Goal: Task Accomplishment & Management: Use online tool/utility

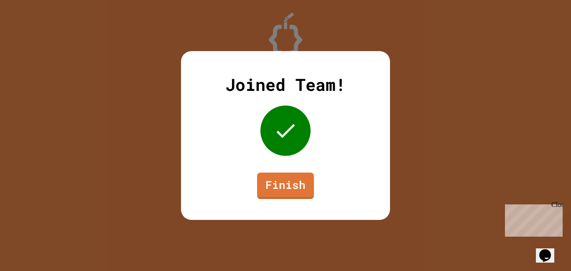
click at [286, 179] on link "Finish" at bounding box center [285, 185] width 57 height 26
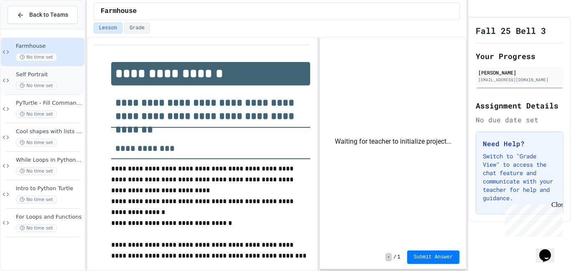
click at [70, 76] on span "Self Portrait" at bounding box center [49, 74] width 67 height 7
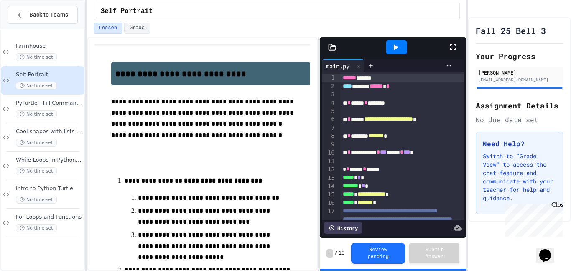
click at [457, 53] on div at bounding box center [457, 47] width 18 height 23
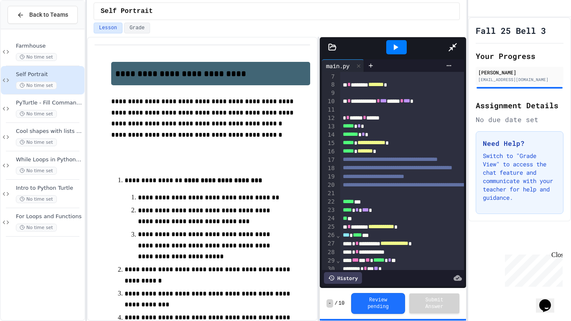
scroll to position [56, 0]
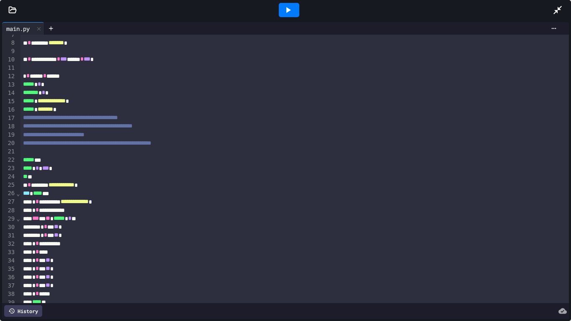
click at [291, 7] on icon at bounding box center [288, 10] width 10 height 10
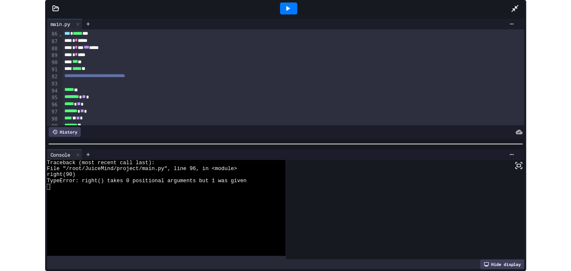
scroll to position [715, 0]
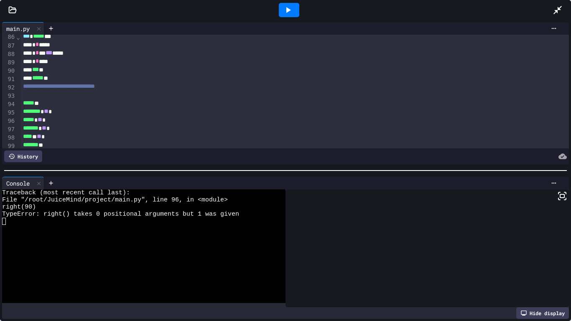
click at [561, 8] on icon at bounding box center [558, 10] width 10 height 10
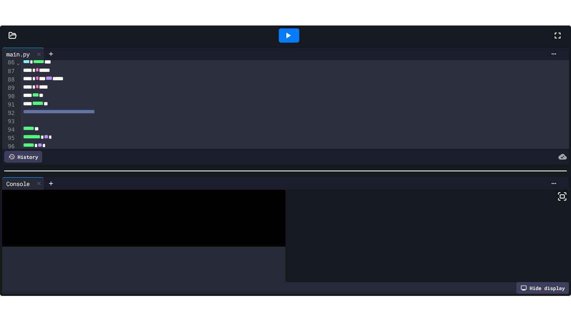
scroll to position [28, 0]
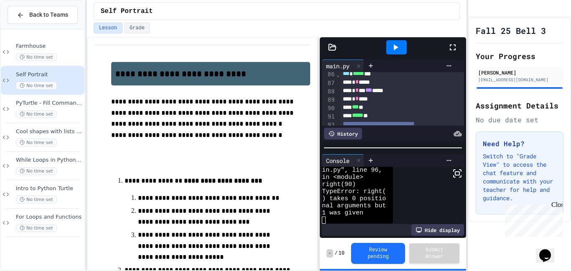
click at [454, 50] on icon at bounding box center [453, 47] width 10 height 10
click at [459, 47] on div at bounding box center [457, 47] width 18 height 23
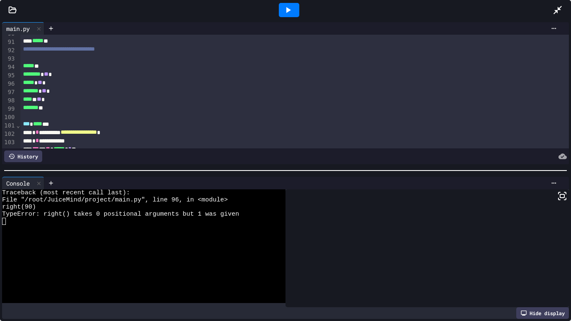
scroll to position [753, 0]
click at [59, 110] on div "******* **" at bounding box center [294, 107] width 549 height 8
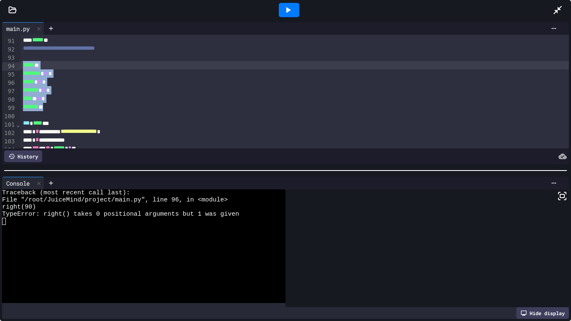
drag, startPoint x: 60, startPoint y: 112, endPoint x: 13, endPoint y: 67, distance: 64.5
click at [13, 67] on div "**********" at bounding box center [285, 92] width 567 height 114
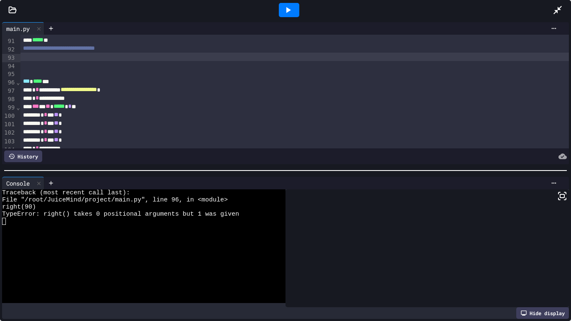
click at [26, 61] on div at bounding box center [294, 57] width 549 height 8
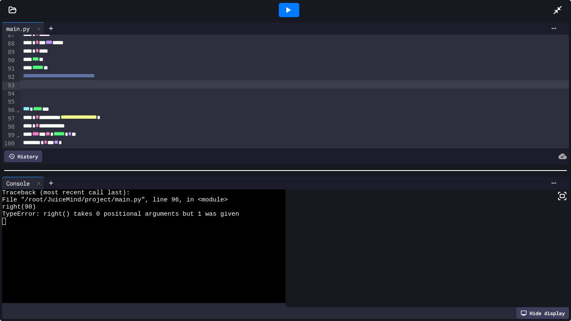
scroll to position [726, 0]
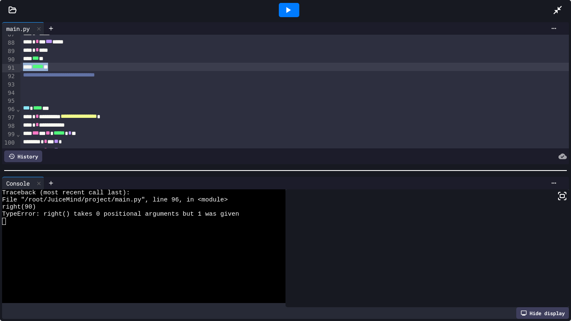
drag, startPoint x: 70, startPoint y: 70, endPoint x: 24, endPoint y: 68, distance: 46.5
click at [24, 68] on div "***** **" at bounding box center [294, 67] width 549 height 8
click at [26, 87] on div at bounding box center [294, 83] width 549 height 8
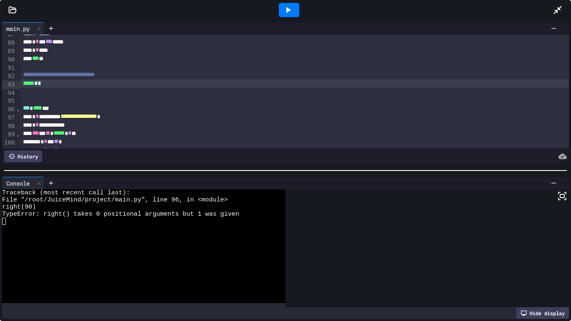
click at [292, 8] on icon at bounding box center [288, 10] width 10 height 10
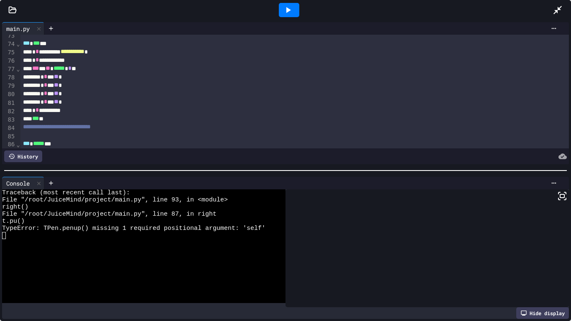
scroll to position [611, 0]
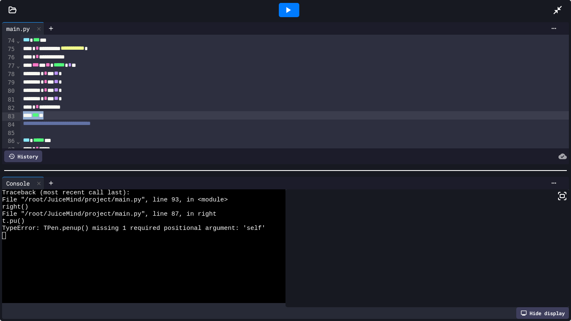
drag, startPoint x: 55, startPoint y: 115, endPoint x: 4, endPoint y: 116, distance: 51.4
click at [4, 116] on div "**********" at bounding box center [285, 92] width 567 height 114
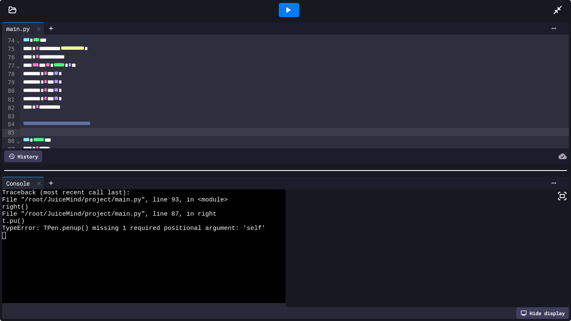
click at [26, 135] on div at bounding box center [294, 132] width 549 height 8
click at [289, 13] on icon at bounding box center [288, 10] width 10 height 10
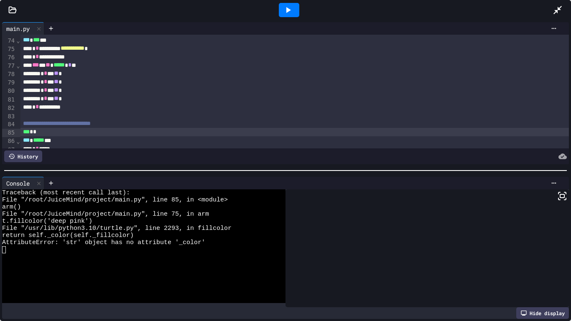
click at [204, 74] on div "* * *** ** *" at bounding box center [294, 73] width 549 height 8
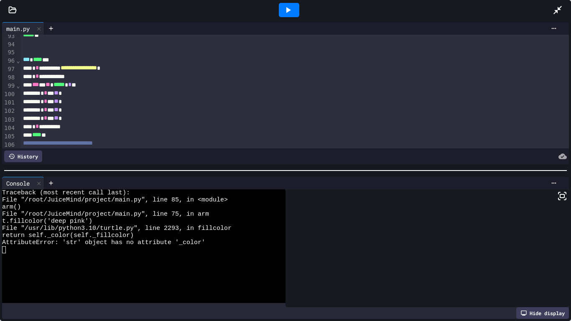
scroll to position [776, 0]
click at [97, 68] on span "**********" at bounding box center [79, 67] width 36 height 6
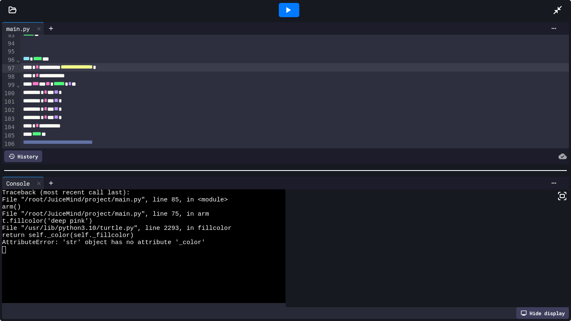
click at [294, 14] on div at bounding box center [289, 10] width 20 height 14
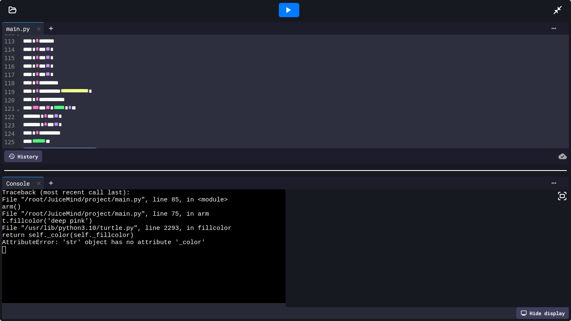
scroll to position [938, 0]
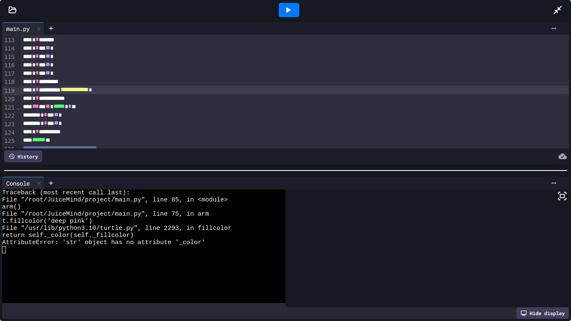
click at [89, 91] on span "**********" at bounding box center [75, 90] width 28 height 6
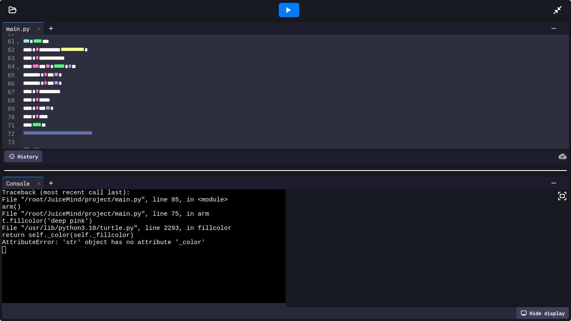
scroll to position [497, 0]
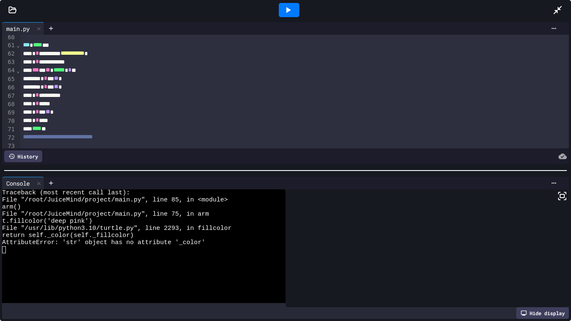
click at [124, 95] on div "**********" at bounding box center [294, 95] width 549 height 8
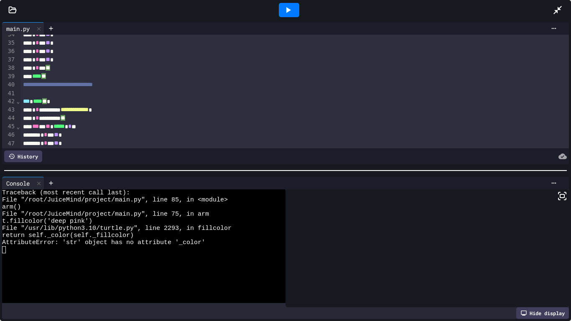
scroll to position [275, 0]
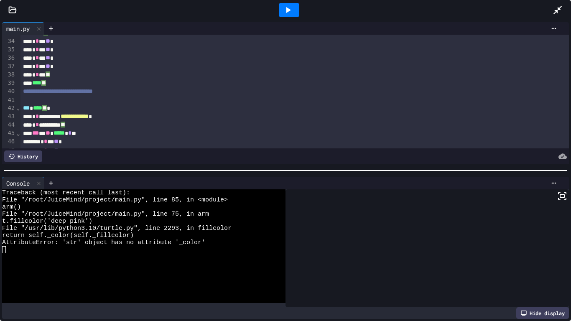
click at [191, 85] on div "**** **" at bounding box center [294, 83] width 549 height 8
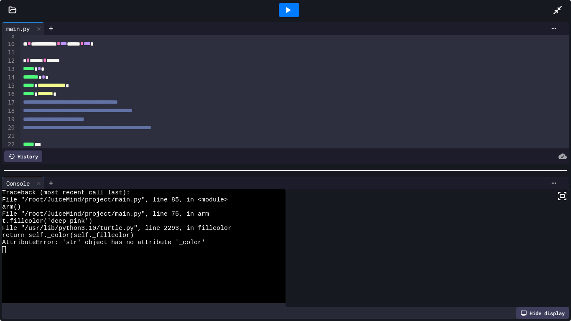
scroll to position [66, 0]
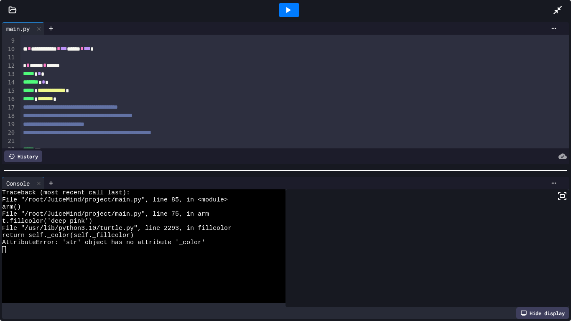
click at [23, 71] on span "*****" at bounding box center [28, 74] width 11 height 6
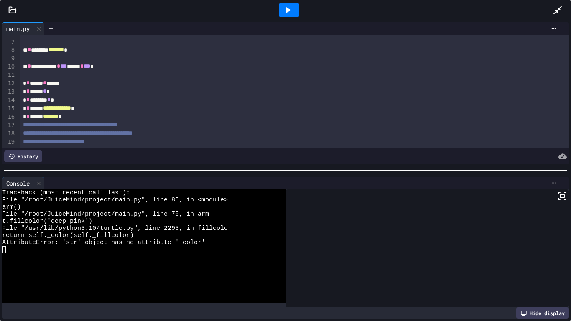
scroll to position [49, 0]
click at [72, 113] on div "* * ****** ******* *" at bounding box center [294, 116] width 549 height 8
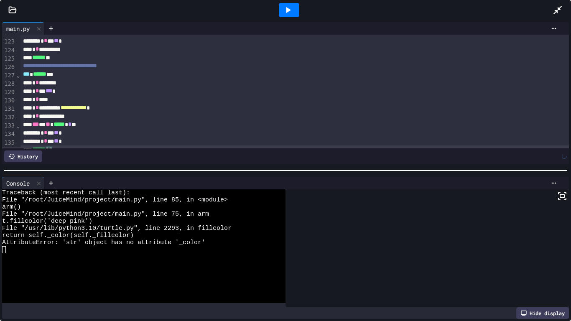
scroll to position [1071, 0]
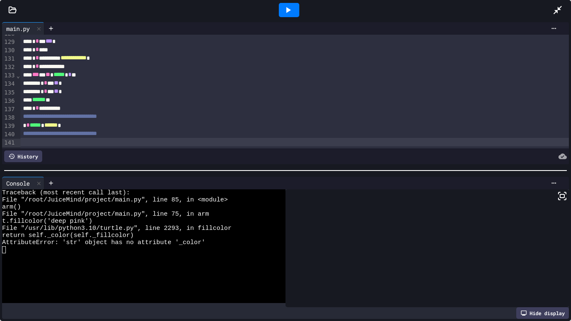
click at [283, 10] on icon at bounding box center [288, 10] width 10 height 10
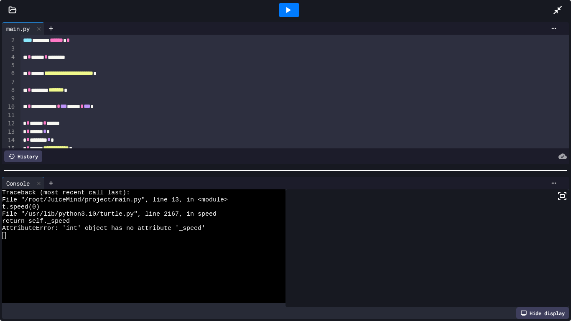
scroll to position [9, 0]
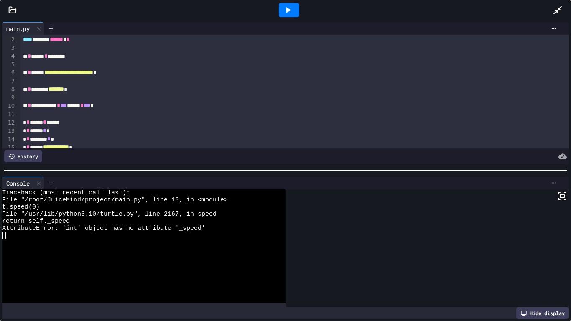
click at [267, 82] on div at bounding box center [294, 81] width 549 height 8
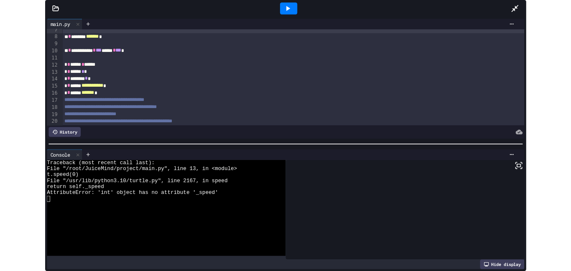
scroll to position [56, 0]
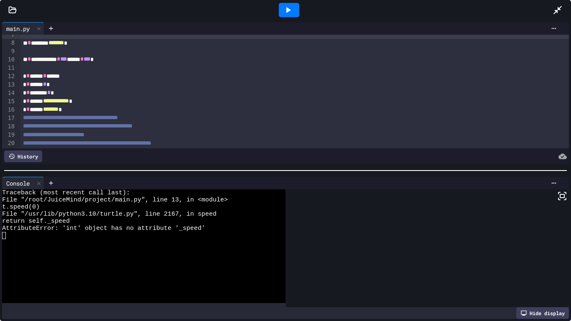
click at [44, 90] on div "* * ******** * *" at bounding box center [294, 93] width 549 height 8
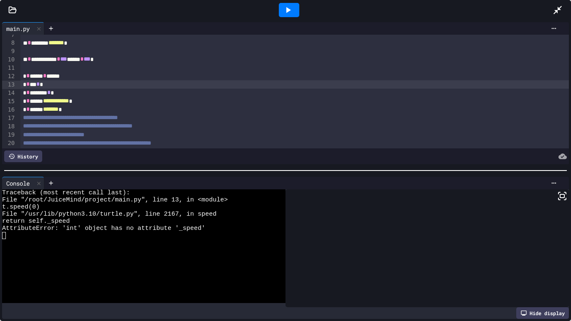
click at [293, 8] on div at bounding box center [289, 10] width 20 height 14
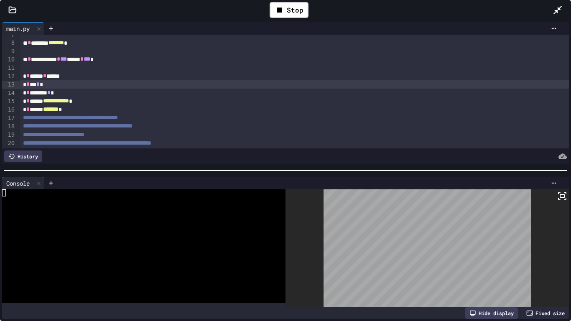
click at [33, 84] on div "* * *** * *" at bounding box center [294, 84] width 549 height 8
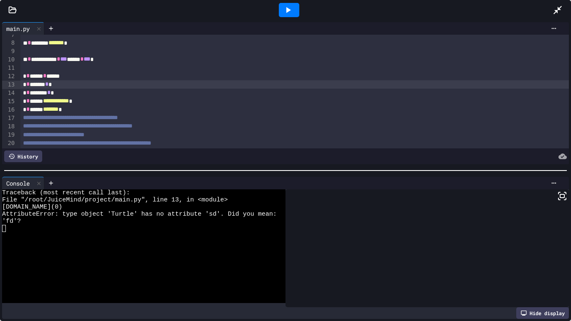
click at [553, 8] on icon at bounding box center [558, 10] width 10 height 10
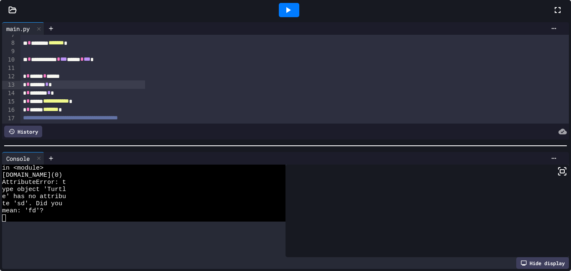
scroll to position [36, 0]
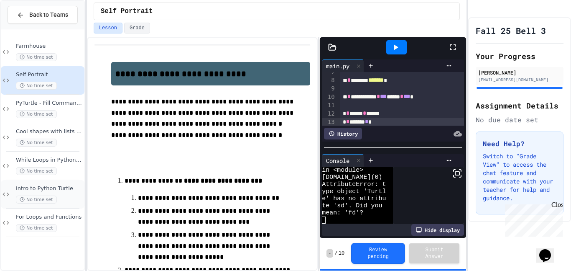
click at [69, 181] on div "Intro to Python Turtle No time set" at bounding box center [43, 194] width 84 height 28
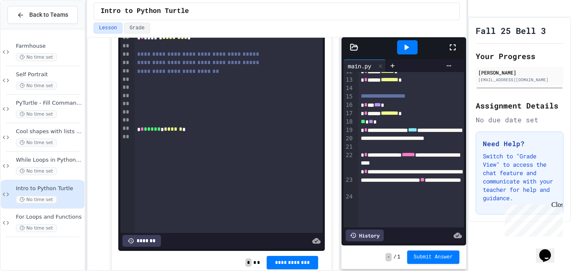
scroll to position [1721, 0]
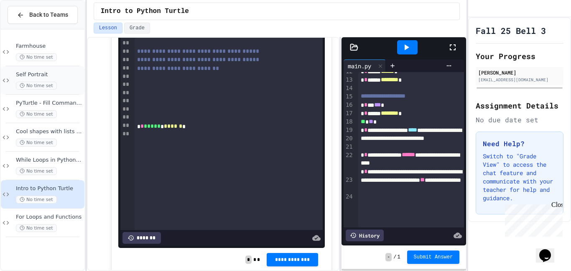
click at [75, 80] on div "Self Portrait No time set" at bounding box center [49, 80] width 67 height 18
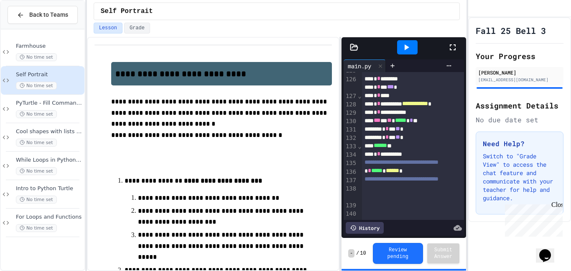
scroll to position [1180, 0]
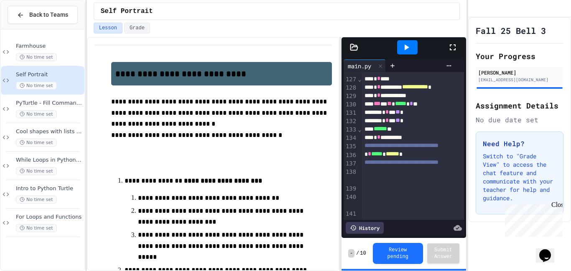
click at [417, 175] on div at bounding box center [413, 170] width 103 height 8
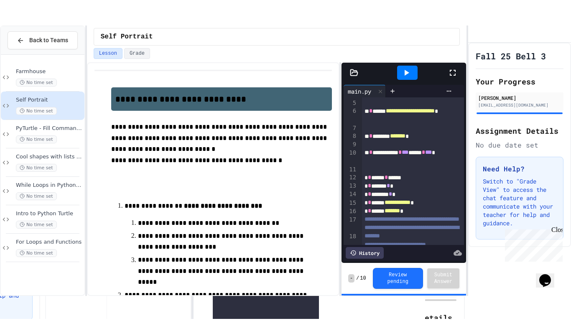
scroll to position [0, 0]
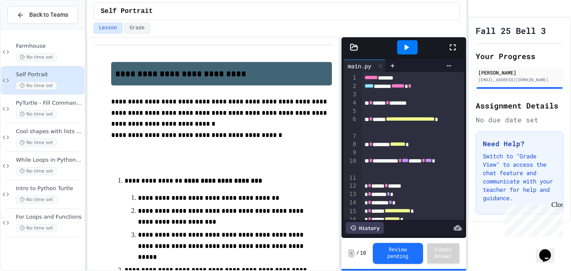
click at [453, 46] on icon at bounding box center [453, 47] width 10 height 10
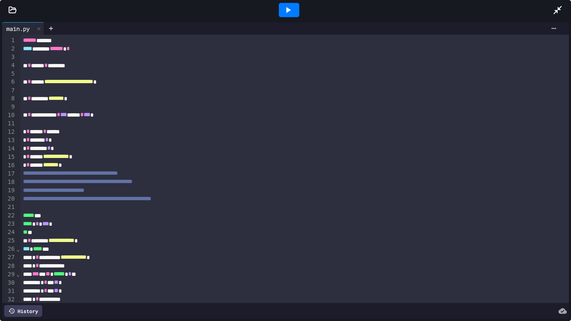
click at [294, 5] on div at bounding box center [289, 10] width 20 height 14
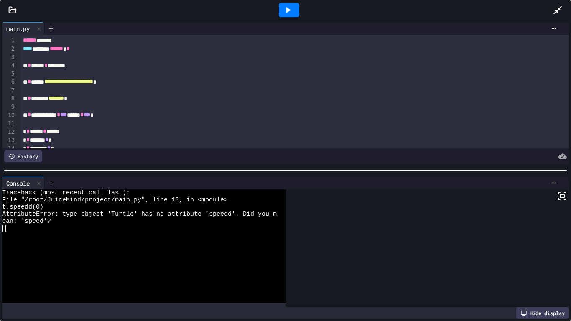
click at [39, 138] on div "* * ******* * *" at bounding box center [294, 140] width 549 height 8
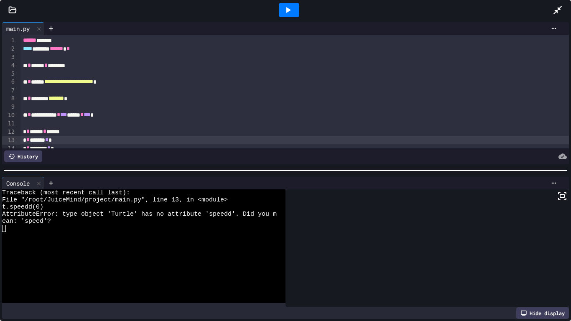
click at [48, 138] on div "* * ******* * *" at bounding box center [294, 140] width 549 height 8
click at [284, 12] on icon at bounding box center [288, 10] width 10 height 10
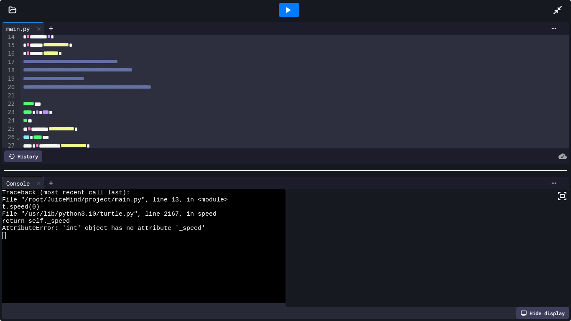
scroll to position [116, 0]
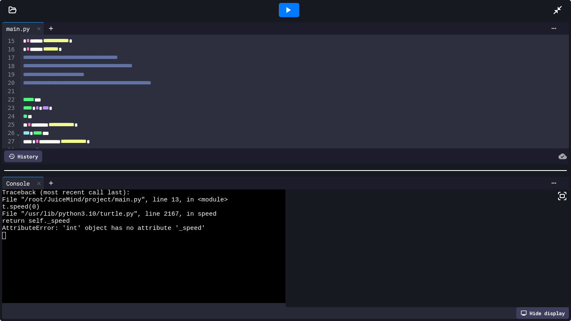
click at [28, 92] on div at bounding box center [294, 91] width 549 height 8
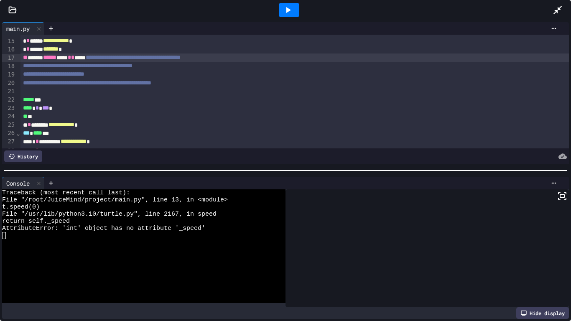
click at [289, 8] on icon at bounding box center [288, 10] width 10 height 10
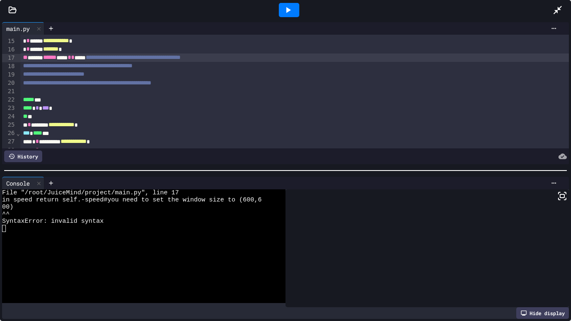
click at [71, 60] on span "*" at bounding box center [69, 57] width 3 height 6
click at [74, 58] on span "*" at bounding box center [72, 57] width 3 height 6
click at [95, 56] on div "**********" at bounding box center [294, 58] width 549 height 8
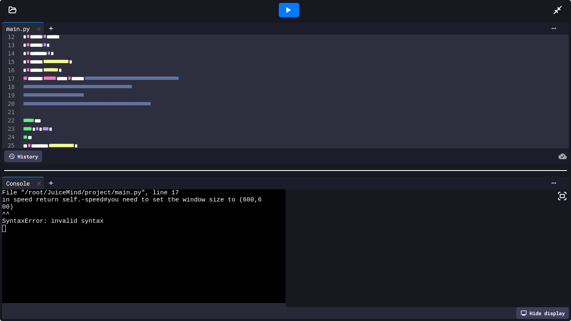
scroll to position [90, 0]
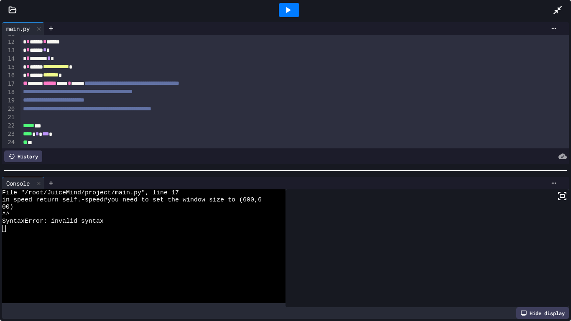
click at [284, 3] on div at bounding box center [289, 10] width 20 height 14
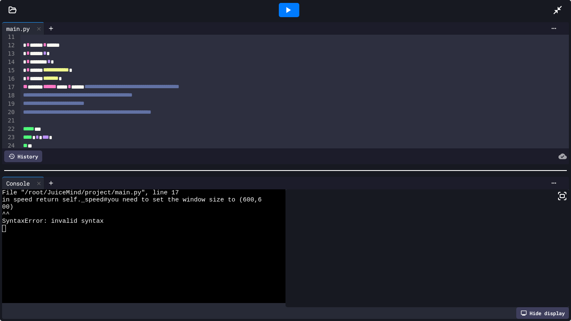
scroll to position [89, 0]
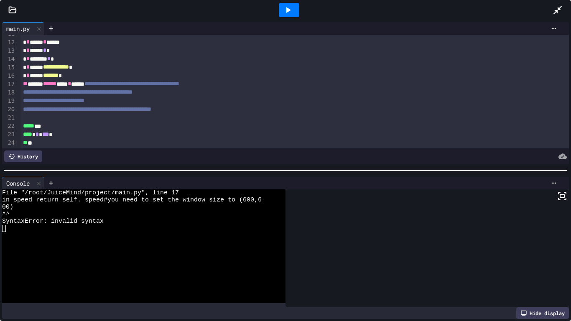
click at [117, 87] on span "**********" at bounding box center [131, 84] width 95 height 6
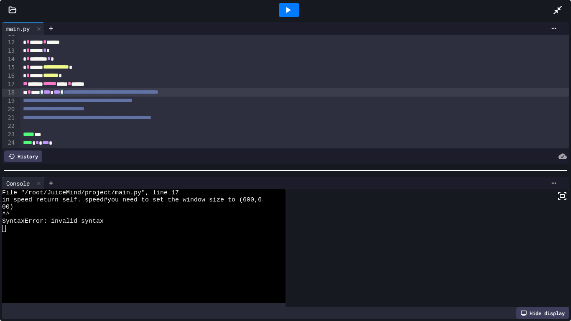
click at [296, 13] on div at bounding box center [289, 10] width 20 height 14
click at [27, 83] on span "**" at bounding box center [25, 84] width 5 height 6
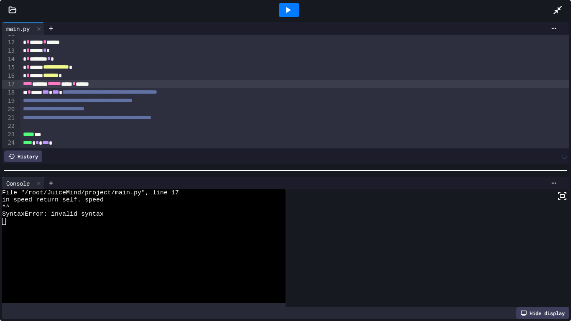
click at [296, 13] on div at bounding box center [289, 10] width 20 height 14
click at [61, 84] on span "******" at bounding box center [54, 84] width 13 height 6
click at [286, 10] on icon at bounding box center [288, 10] width 10 height 10
click at [68, 85] on div "**********" at bounding box center [294, 84] width 549 height 8
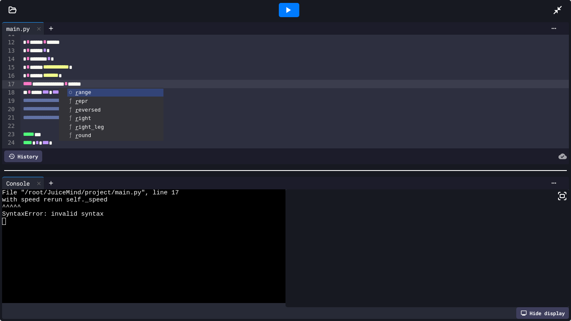
click at [285, 7] on icon at bounding box center [288, 10] width 10 height 10
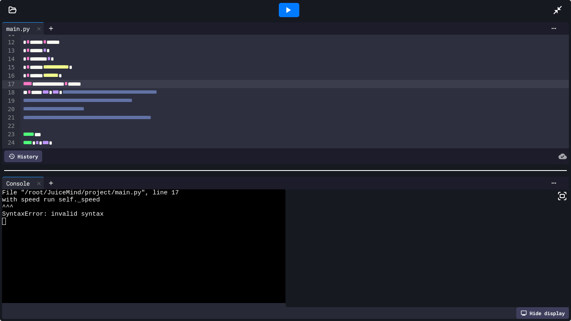
click at [114, 86] on div "**********" at bounding box center [294, 84] width 549 height 8
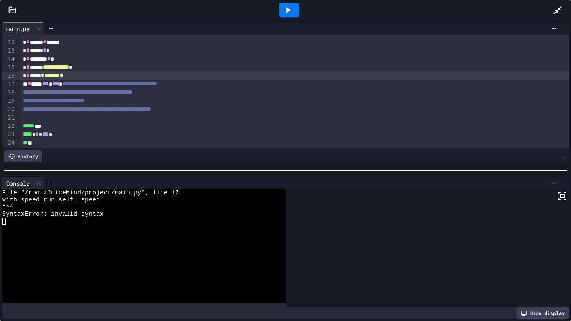
click at [291, 8] on icon at bounding box center [288, 10] width 10 height 10
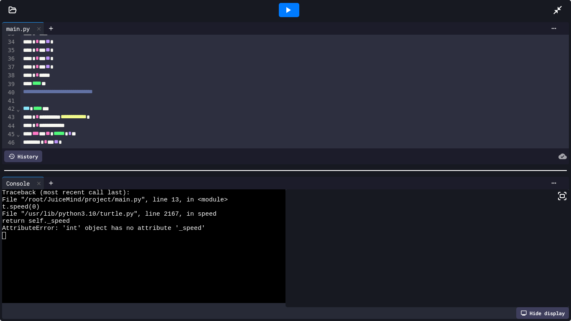
scroll to position [275, 0]
click at [56, 80] on div "**** **" at bounding box center [294, 83] width 549 height 8
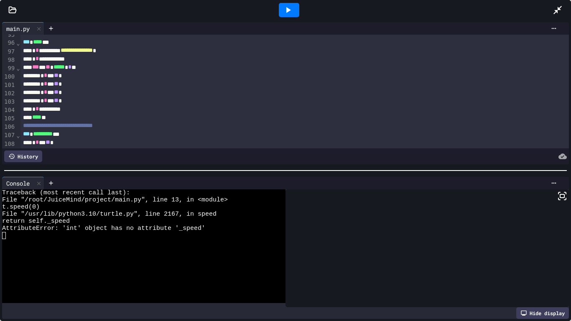
scroll to position [794, 0]
click at [59, 112] on div "**********" at bounding box center [294, 108] width 549 height 8
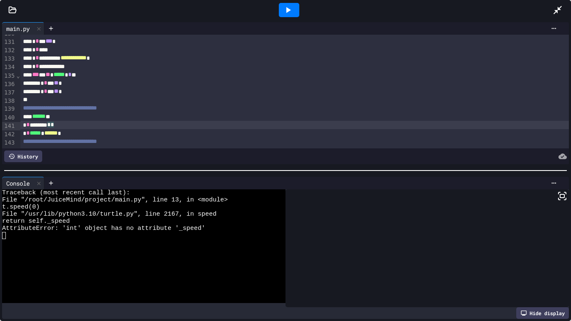
scroll to position [1096, 0]
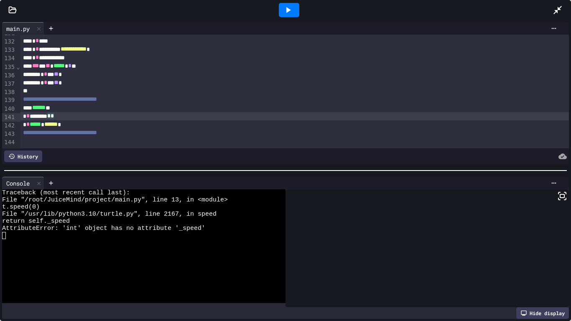
click at [294, 8] on div at bounding box center [289, 10] width 20 height 14
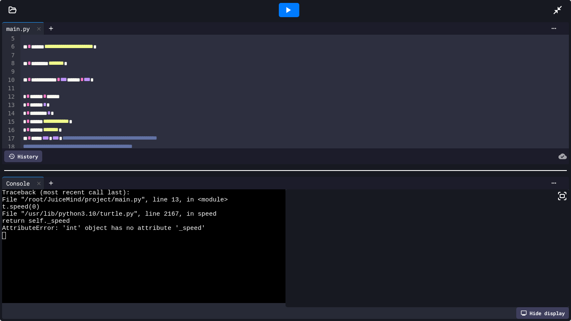
scroll to position [69, 0]
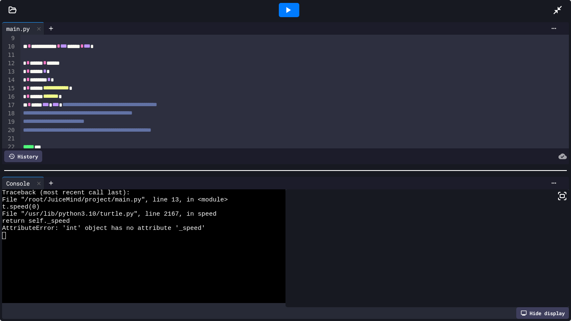
click at [163, 126] on div "**********" at bounding box center [294, 121] width 549 height 8
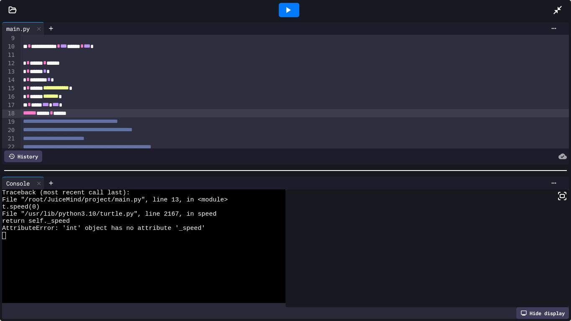
click at [292, 15] on icon at bounding box center [288, 10] width 10 height 10
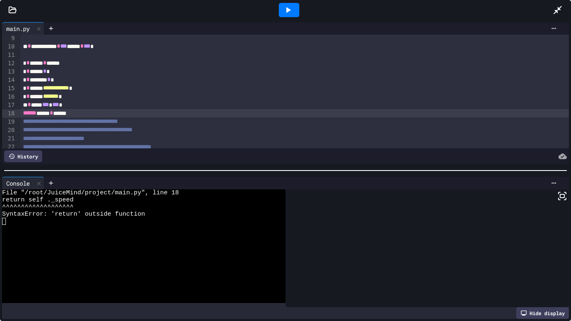
click at [153, 116] on div "****** **** * ******" at bounding box center [294, 113] width 549 height 8
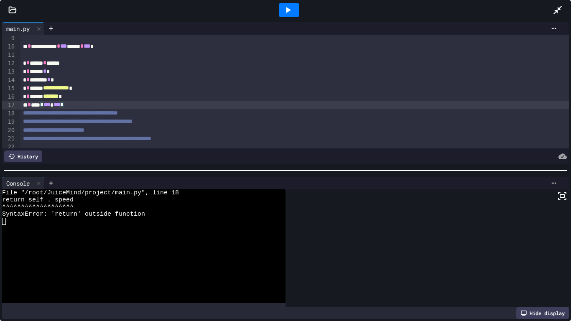
click at [290, 11] on icon at bounding box center [288, 10] width 10 height 10
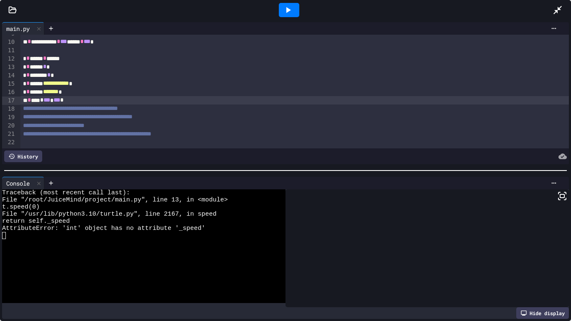
scroll to position [74, 0]
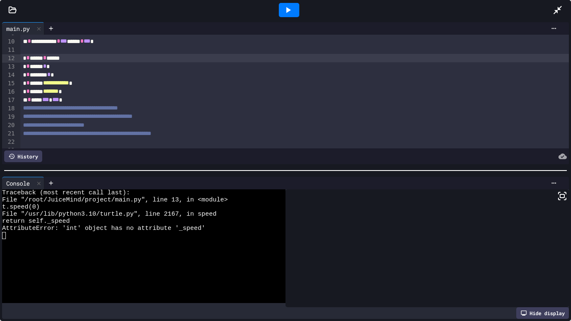
click at [86, 58] on div "* * ****** * ******" at bounding box center [294, 58] width 549 height 8
click at [283, 1] on div at bounding box center [289, 10] width 29 height 23
click at [294, 7] on div at bounding box center [289, 10] width 20 height 14
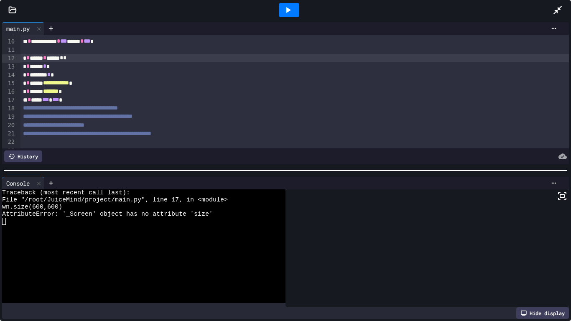
click at [79, 102] on div "** * ***** *** * *** *" at bounding box center [294, 100] width 549 height 8
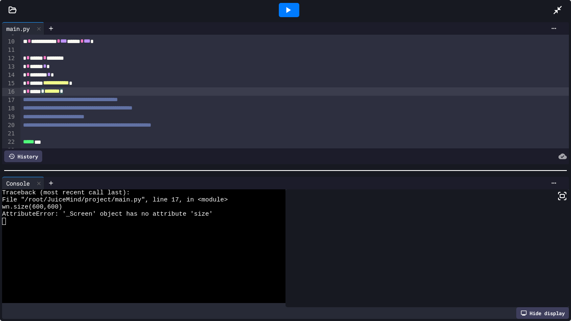
click at [292, 8] on icon at bounding box center [288, 10] width 10 height 10
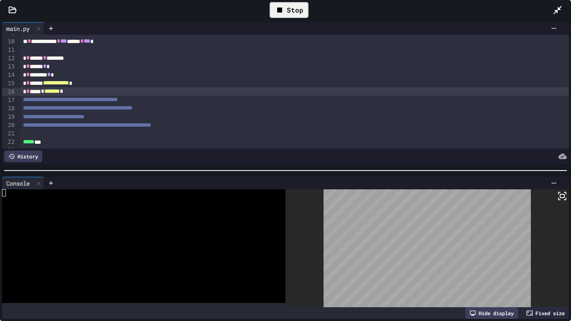
click at [560, 193] on icon at bounding box center [560, 193] width 2 height 2
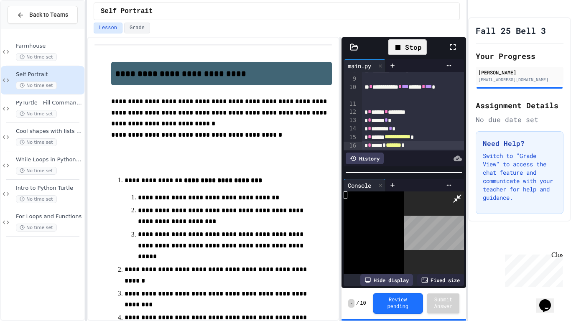
scroll to position [82, 0]
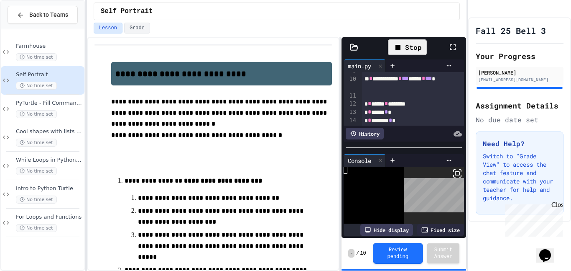
click at [451, 270] on div at bounding box center [285, 271] width 571 height 0
click at [450, 47] on icon at bounding box center [453, 47] width 10 height 10
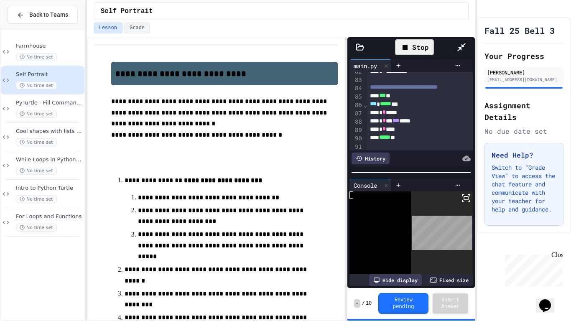
scroll to position [685, 0]
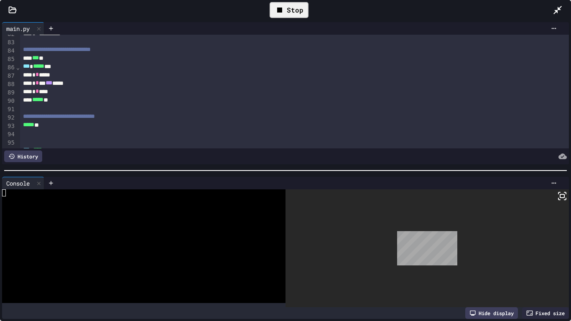
click at [565, 199] on icon at bounding box center [562, 196] width 10 height 10
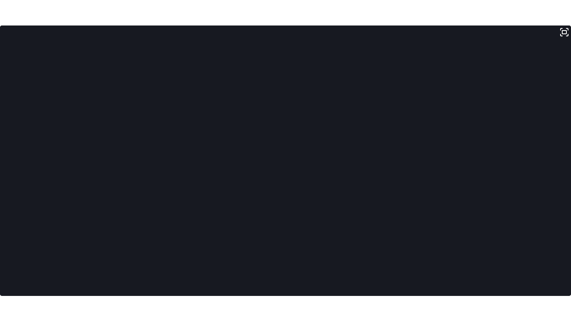
scroll to position [825, 0]
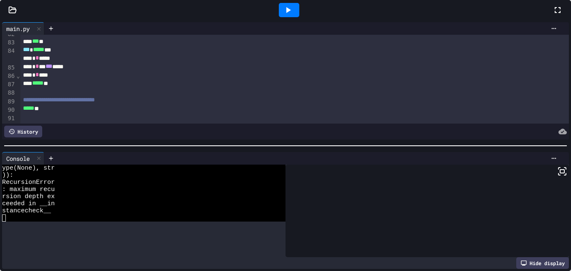
click at [555, 13] on icon at bounding box center [558, 10] width 6 height 6
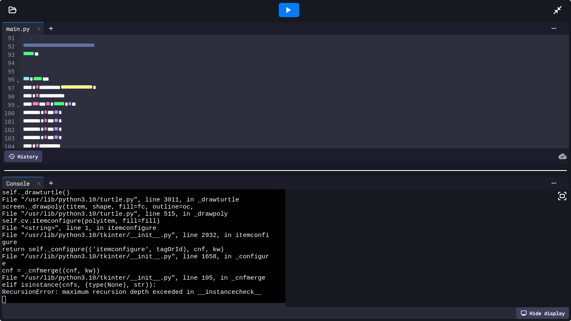
scroll to position [758, 0]
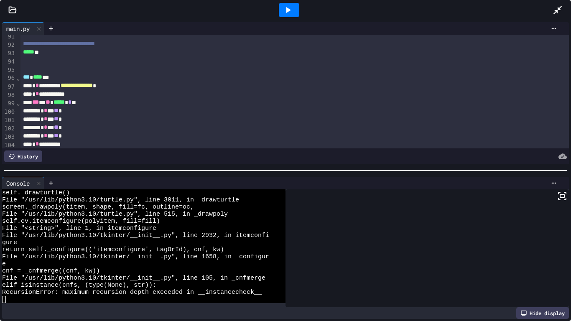
click at [560, 90] on div "**********" at bounding box center [294, 86] width 549 height 8
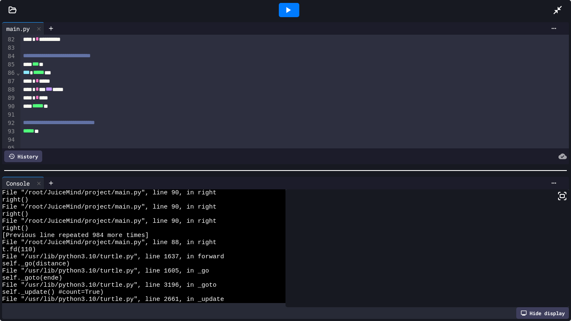
scroll to position [680, 0]
click at [285, 5] on icon at bounding box center [288, 10] width 10 height 10
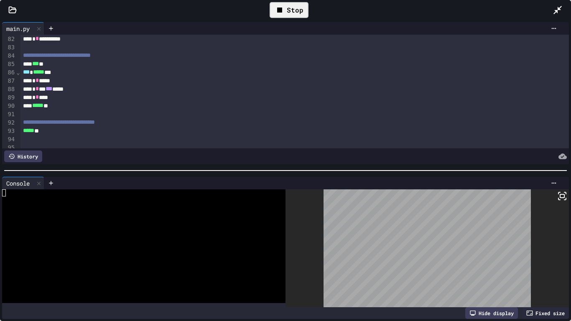
click at [569, 194] on div at bounding box center [428, 248] width 284 height 118
click at [560, 197] on rect at bounding box center [562, 195] width 4 height 3
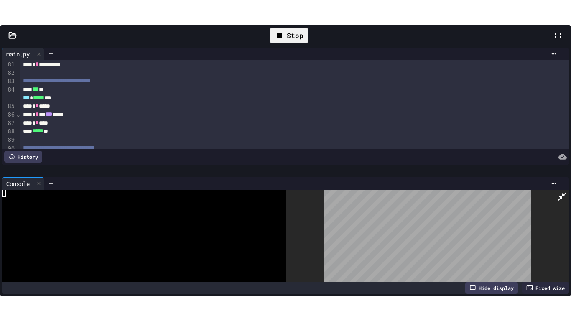
scroll to position [688, 0]
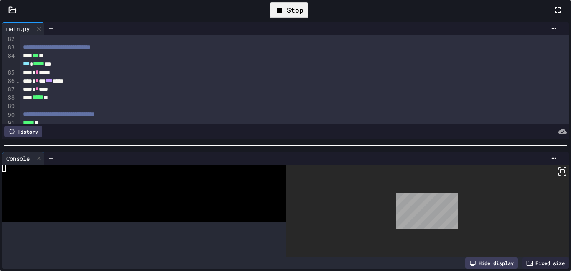
click at [553, 22] on div at bounding box center [562, 10] width 18 height 24
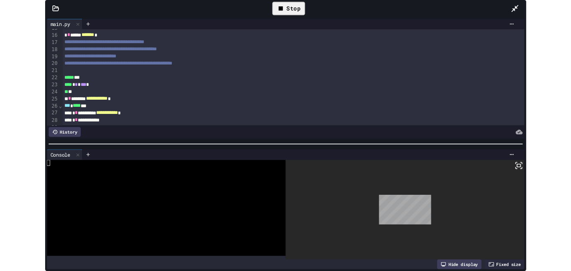
scroll to position [135, 0]
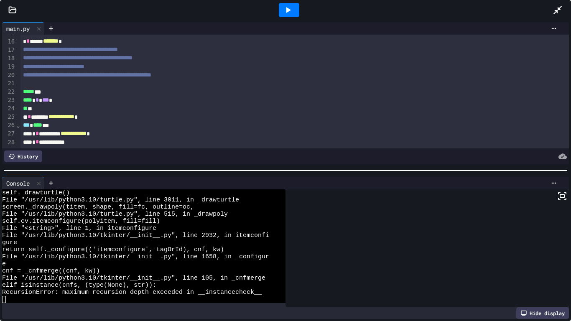
click at [567, 13] on div at bounding box center [562, 10] width 18 height 23
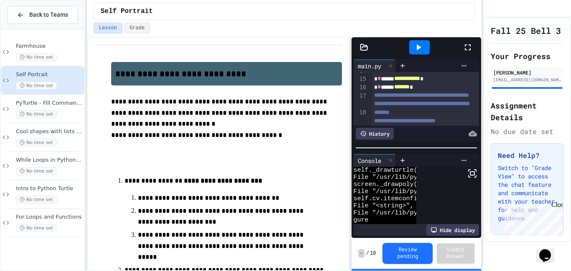
scroll to position [746, 0]
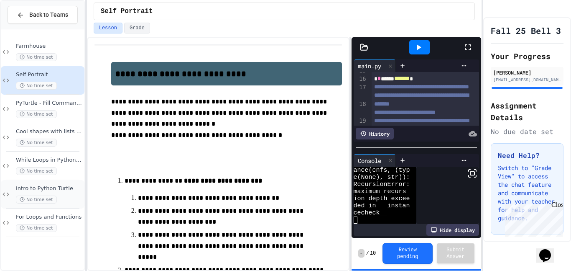
click at [77, 188] on span "Intro to Python Turtle" at bounding box center [49, 188] width 67 height 7
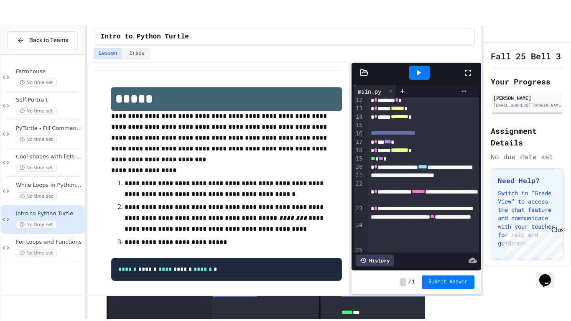
scroll to position [157, 0]
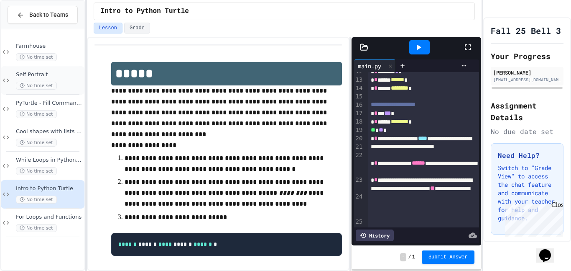
click at [64, 84] on div "No time set" at bounding box center [49, 86] width 67 height 8
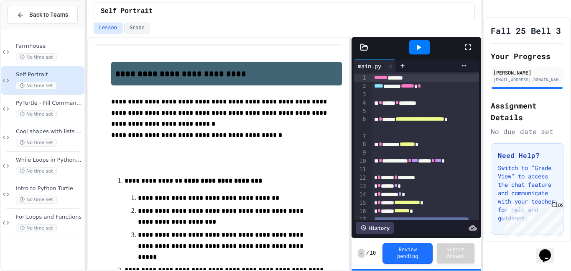
click at [468, 42] on icon at bounding box center [468, 47] width 10 height 10
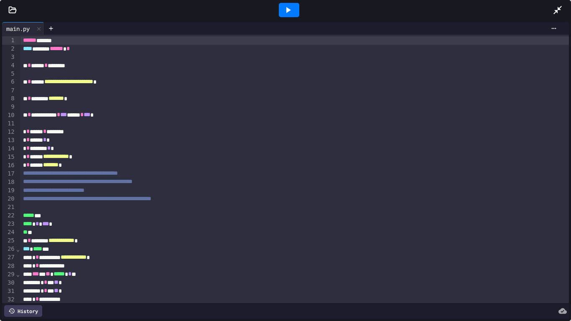
click at [297, 15] on div at bounding box center [289, 10] width 20 height 14
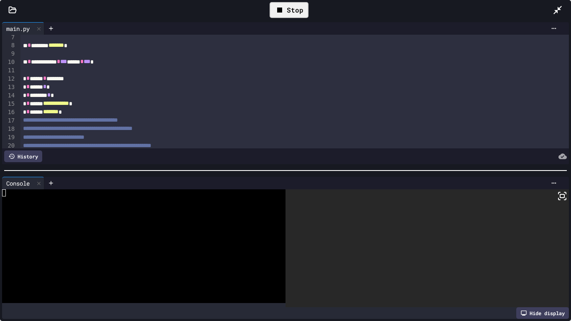
scroll to position [56, 0]
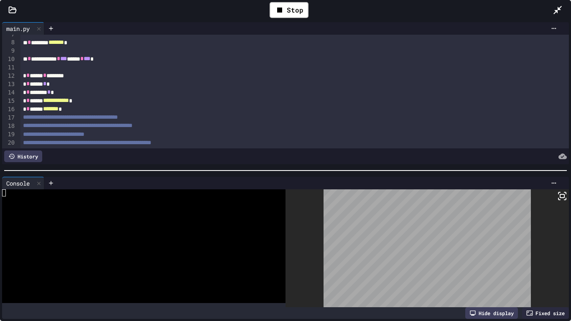
click at [559, 199] on icon at bounding box center [562, 196] width 10 height 10
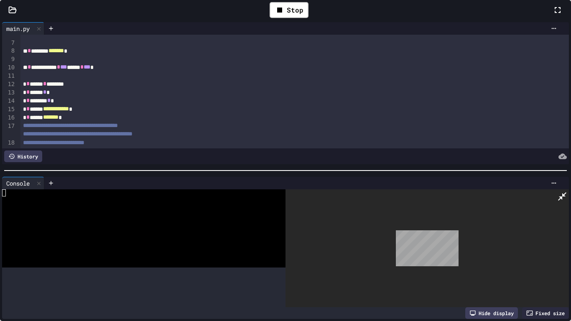
scroll to position [64, 0]
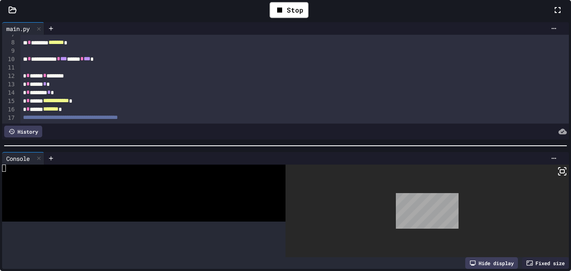
click at [553, 22] on div at bounding box center [562, 10] width 18 height 24
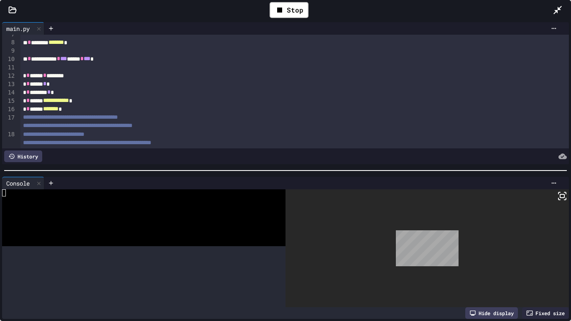
click at [128, 101] on div "**********" at bounding box center [74, 101] width 108 height 8
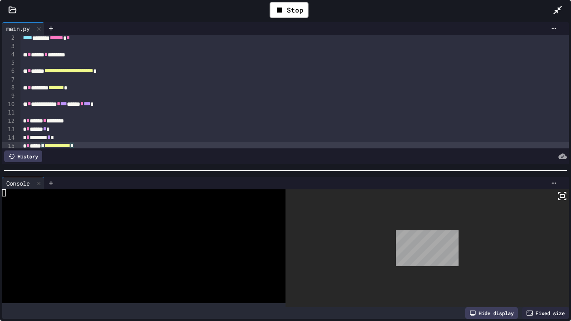
scroll to position [0, 0]
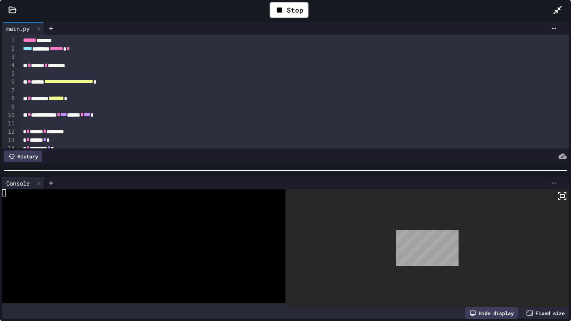
click at [549, 184] on div at bounding box center [553, 183] width 13 height 7
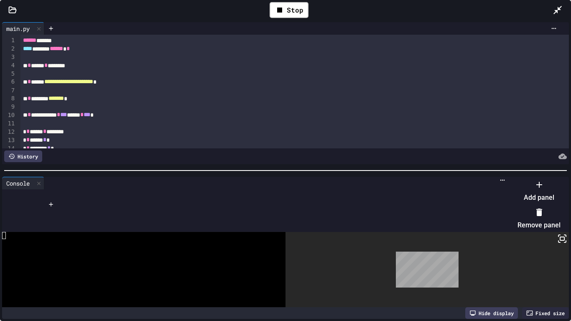
scroll to position [135, 0]
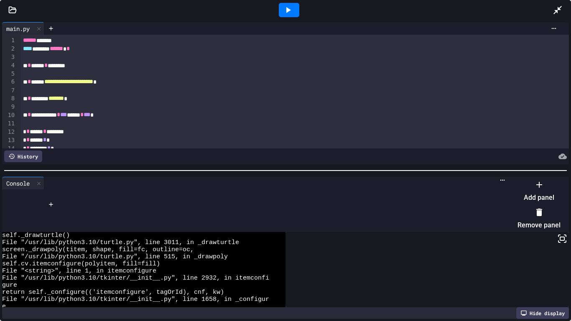
click at [521, 212] on li "Remove panel" at bounding box center [539, 218] width 43 height 27
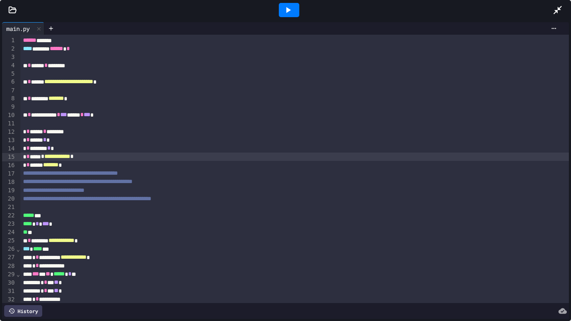
click at [281, 5] on div at bounding box center [289, 10] width 20 height 14
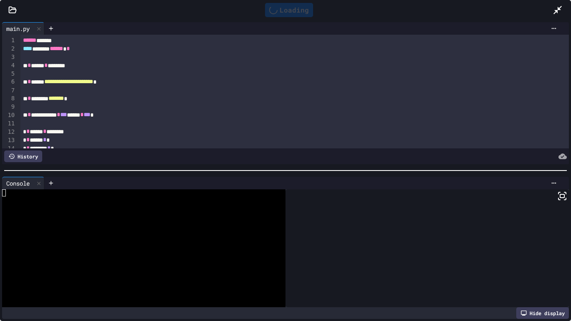
scroll to position [0, 0]
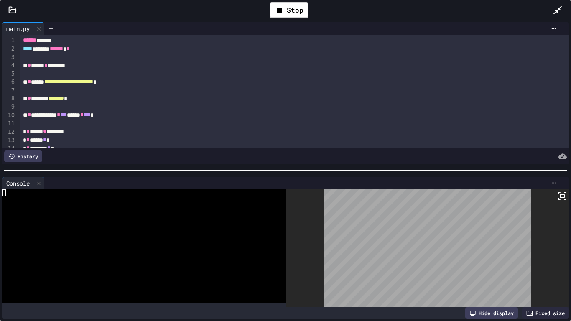
click at [200, 207] on div at bounding box center [139, 207] width 275 height 7
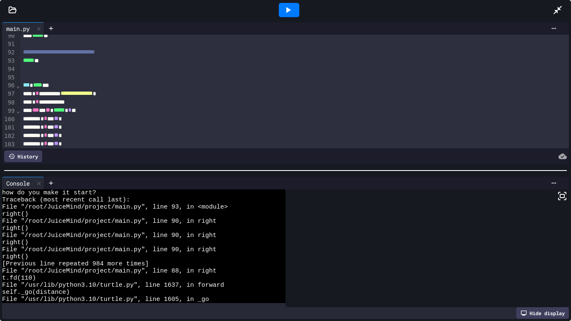
scroll to position [748, 0]
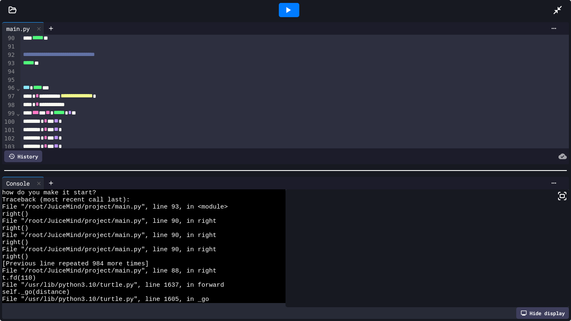
click at [29, 48] on div at bounding box center [294, 46] width 549 height 8
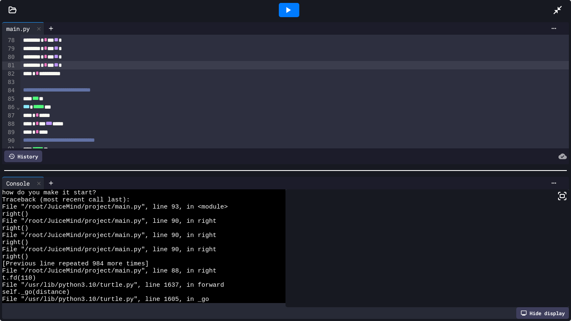
scroll to position [637, 0]
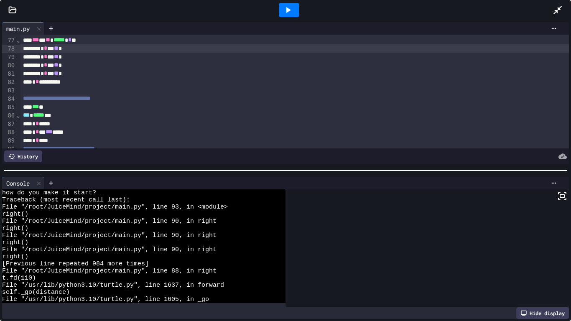
click at [288, 6] on icon at bounding box center [288, 10] width 10 height 10
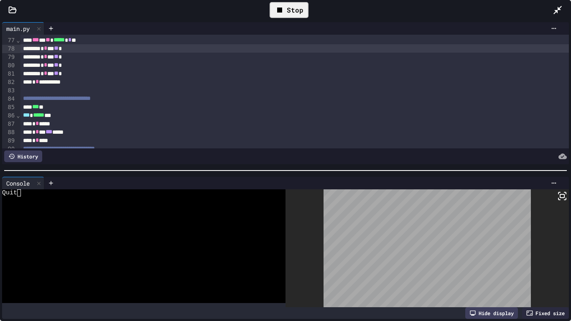
click at [22, 193] on div "Quit" at bounding box center [139, 192] width 275 height 7
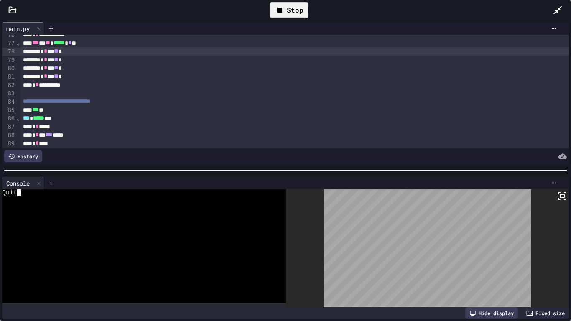
click at [38, 97] on div at bounding box center [294, 93] width 549 height 8
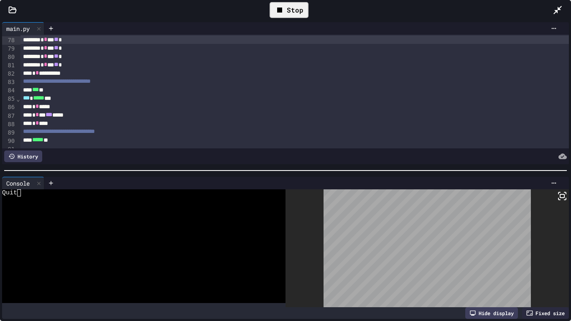
scroll to position [637, 0]
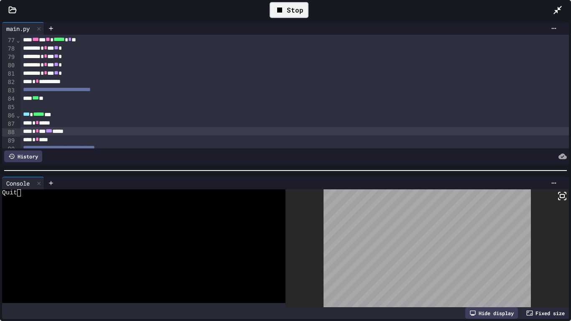
click at [276, 264] on div at bounding box center [139, 264] width 275 height 7
click at [240, 267] on div at bounding box center [139, 264] width 275 height 7
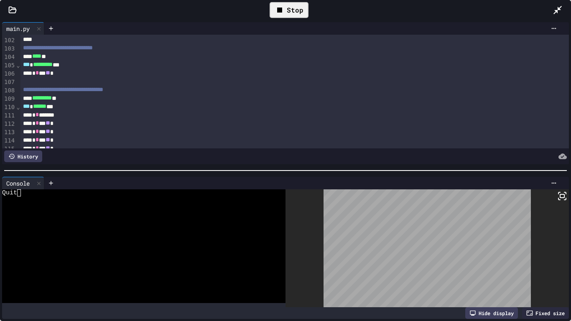
scroll to position [847, 0]
click at [93, 95] on div "********* **" at bounding box center [294, 98] width 549 height 8
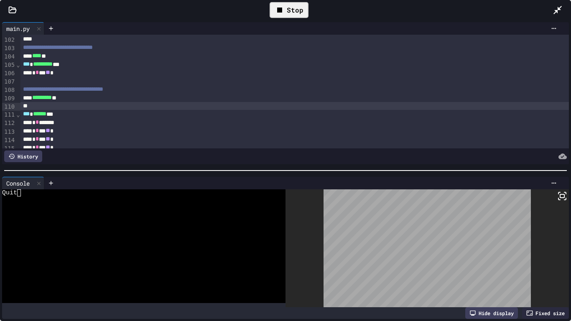
click at [304, 76] on div "* * *** ** *" at bounding box center [294, 73] width 549 height 8
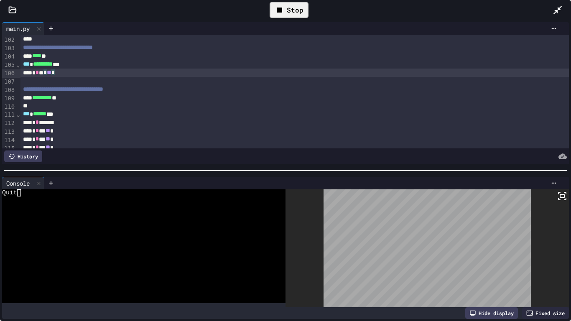
click at [296, 74] on div "* * ** * ** *" at bounding box center [294, 73] width 549 height 8
click at [304, 77] on div "* * ** * ** *" at bounding box center [294, 73] width 549 height 8
click at [306, 75] on div "* * ** * ** *" at bounding box center [294, 73] width 549 height 8
click at [300, 10] on div "Stop" at bounding box center [289, 10] width 39 height 16
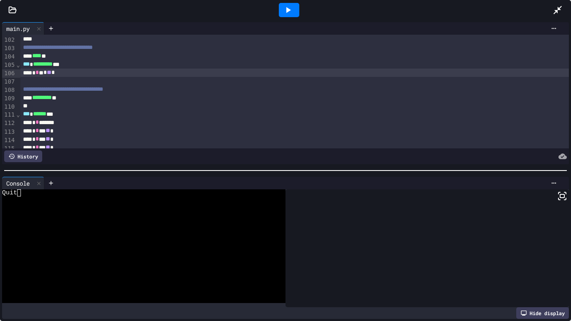
click at [292, 10] on icon at bounding box center [288, 10] width 10 height 10
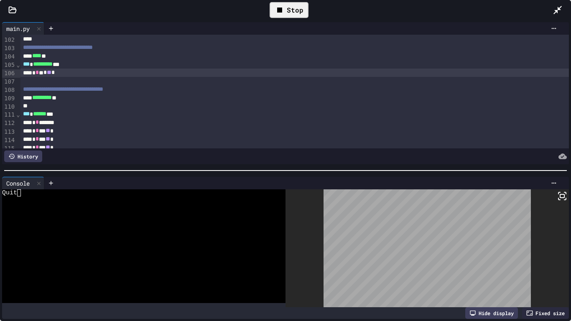
click at [236, 270] on div at bounding box center [139, 278] width 275 height 7
click at [209, 255] on div at bounding box center [139, 256] width 275 height 7
click at [180, 246] on div at bounding box center [139, 249] width 275 height 7
click at [559, 199] on icon at bounding box center [560, 199] width 2 height 2
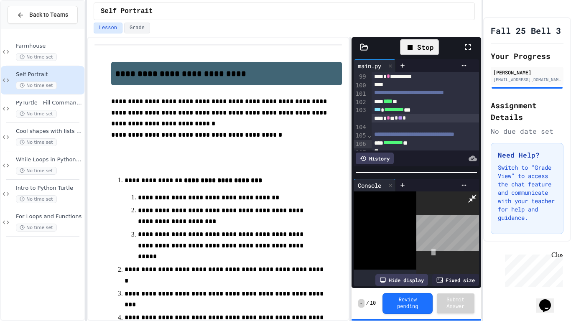
scroll to position [872, 0]
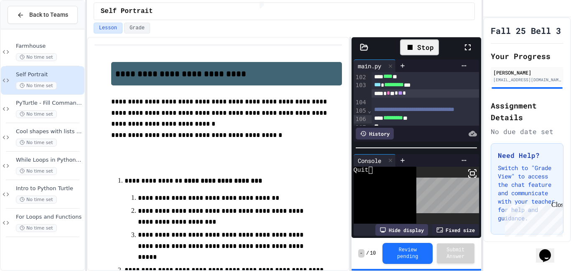
click at [467, 270] on div at bounding box center [285, 271] width 571 height 0
click at [467, 56] on div at bounding box center [472, 47] width 18 height 24
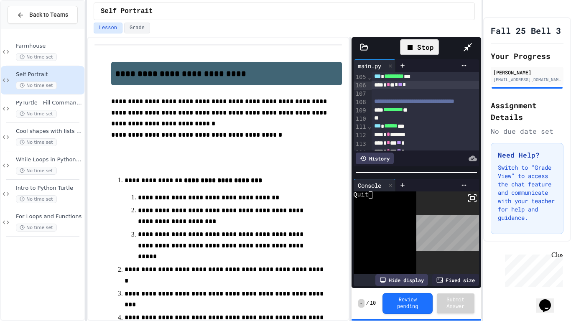
scroll to position [847, 0]
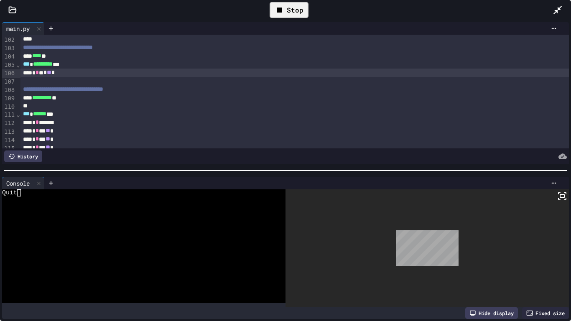
click at [214, 248] on div at bounding box center [139, 249] width 275 height 7
click at [182, 236] on div at bounding box center [139, 235] width 275 height 7
click at [179, 248] on div at bounding box center [139, 249] width 275 height 7
click at [173, 243] on div at bounding box center [139, 242] width 275 height 7
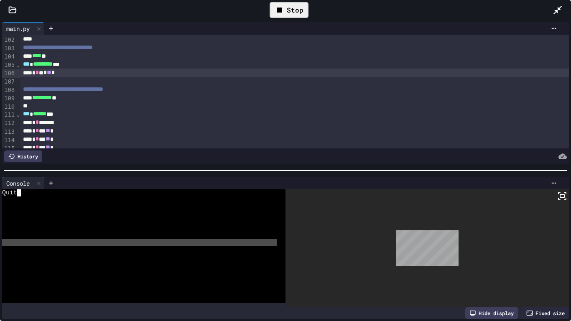
click at [171, 247] on div at bounding box center [139, 249] width 275 height 7
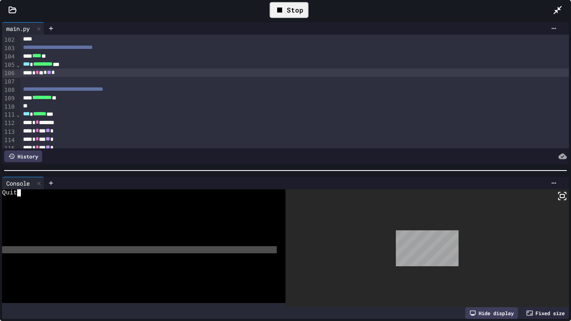
click at [196, 221] on div at bounding box center [139, 221] width 275 height 7
click at [193, 232] on div at bounding box center [139, 235] width 275 height 7
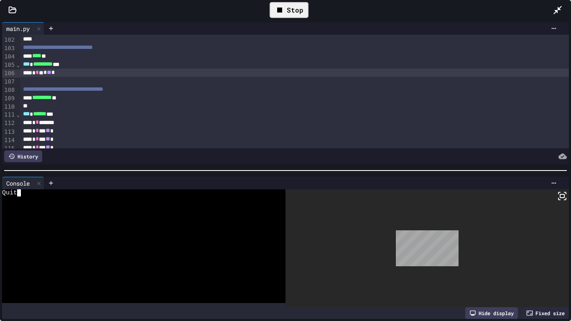
click at [193, 223] on div at bounding box center [139, 221] width 275 height 7
click at [182, 237] on div at bounding box center [139, 235] width 275 height 7
click at [181, 254] on div at bounding box center [139, 256] width 275 height 7
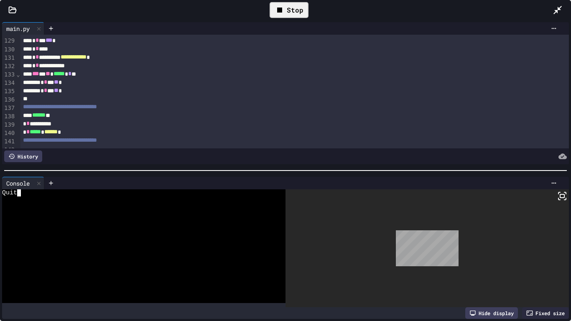
scroll to position [1079, 0]
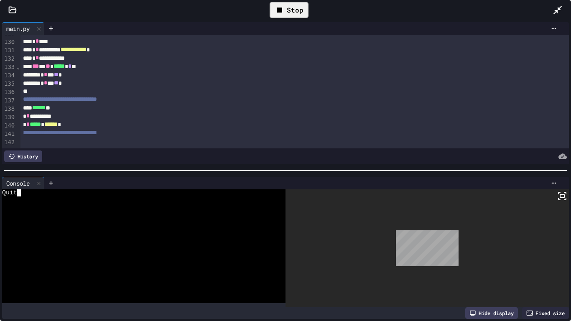
click at [79, 117] on div "**********" at bounding box center [294, 116] width 549 height 8
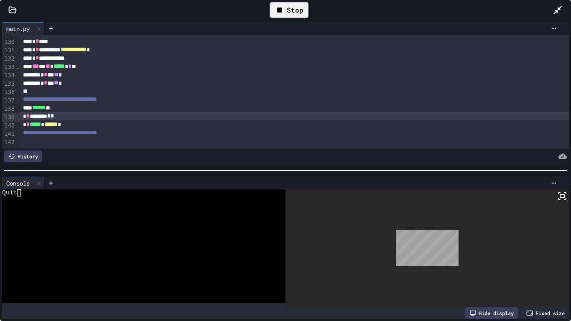
click at [86, 112] on div "****** **" at bounding box center [294, 108] width 549 height 8
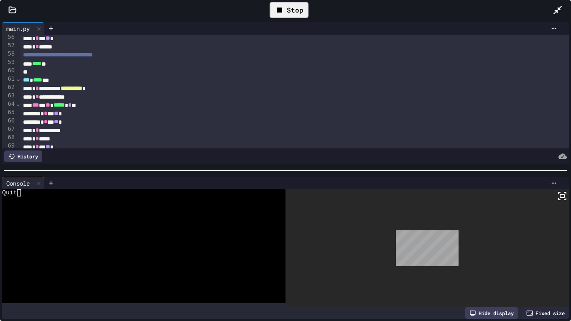
scroll to position [375, 0]
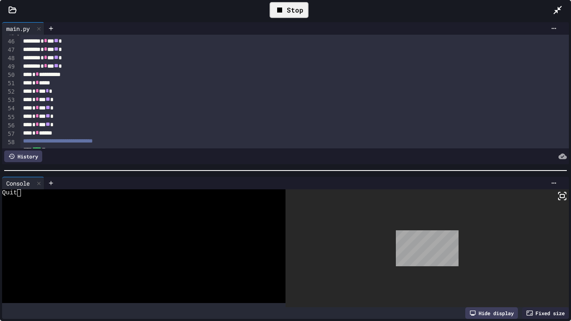
click at [288, 11] on div "Stop" at bounding box center [289, 10] width 39 height 16
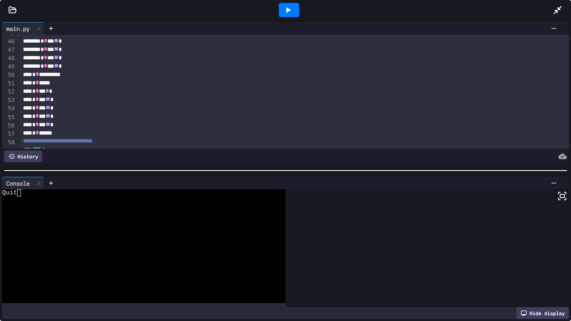
click at [285, 10] on icon at bounding box center [288, 10] width 10 height 10
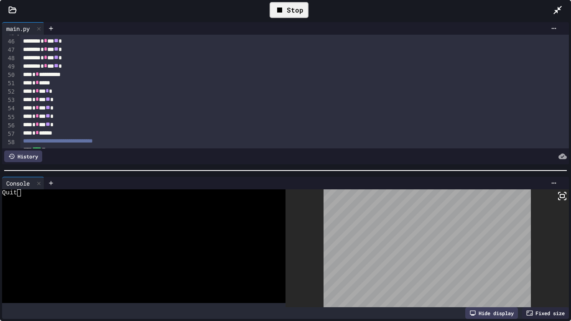
click at [565, 199] on icon at bounding box center [562, 196] width 10 height 10
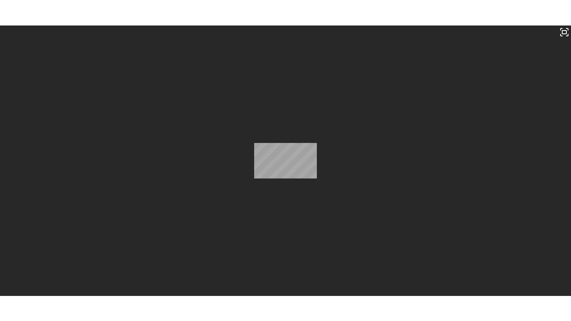
scroll to position [266, 0]
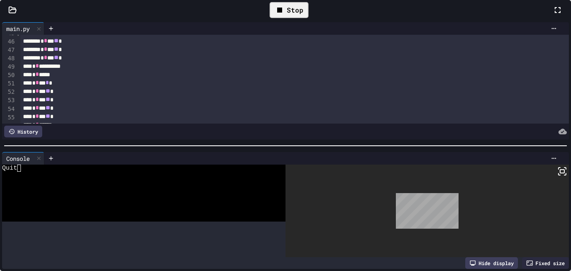
click at [553, 22] on div at bounding box center [562, 10] width 18 height 24
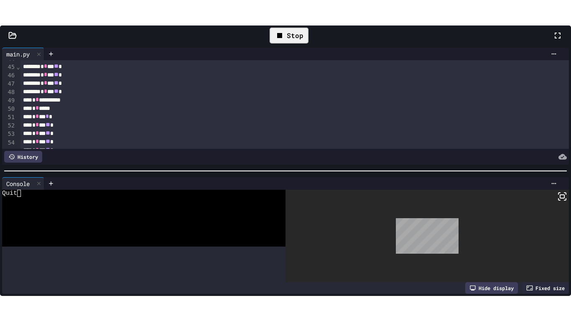
scroll to position [384, 0]
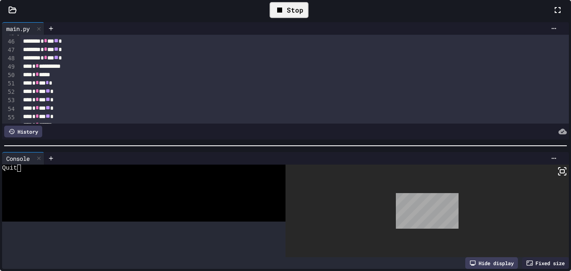
click at [483, 56] on div at bounding box center [483, 135] width 2 height 271
click at [553, 22] on div at bounding box center [562, 10] width 18 height 24
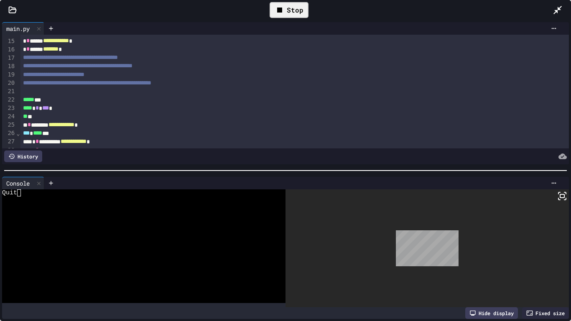
scroll to position [114, 0]
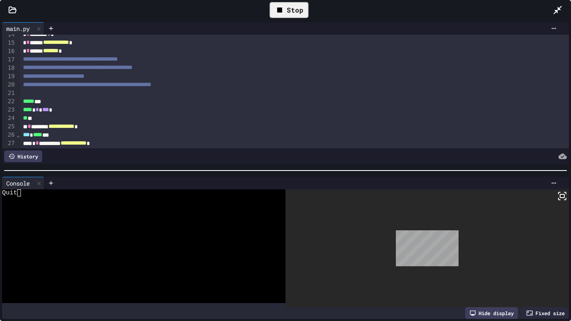
click at [34, 105] on div "***** **" at bounding box center [294, 101] width 549 height 8
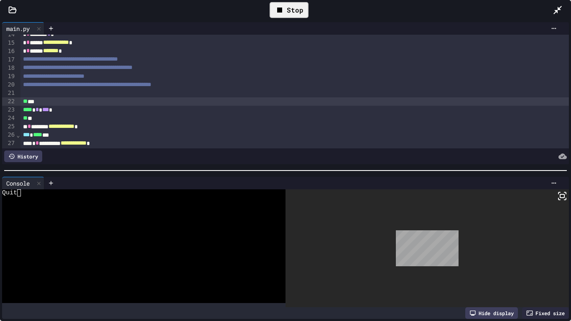
click at [271, 7] on div "Stop" at bounding box center [289, 10] width 39 height 16
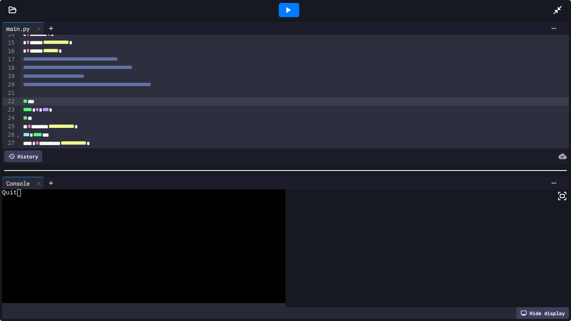
click at [288, 9] on icon at bounding box center [288, 10] width 5 height 6
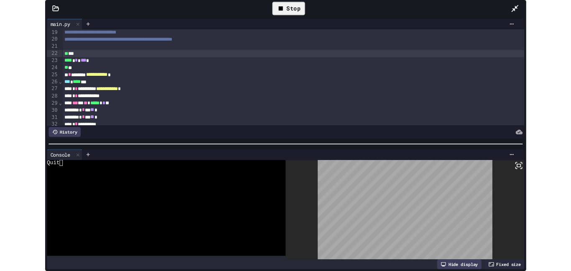
scroll to position [157, 0]
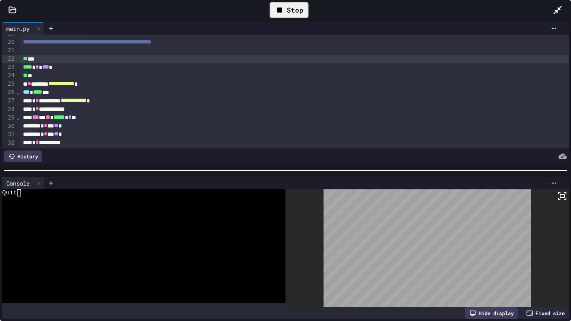
click at [553, 10] on icon at bounding box center [558, 10] width 10 height 10
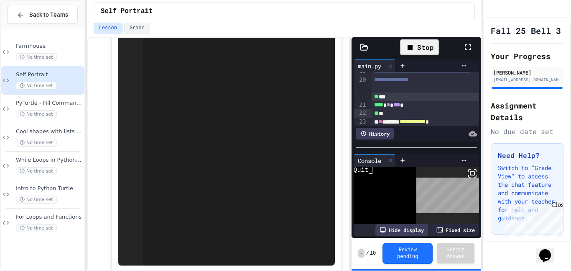
scroll to position [1163, 0]
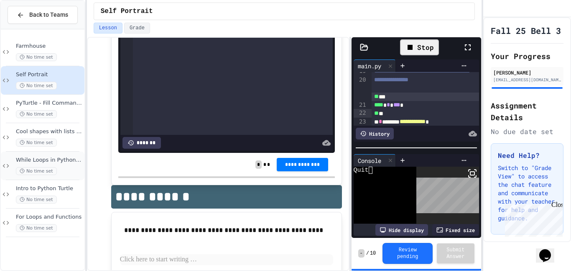
click at [68, 165] on div "While Loops in Python Turtle No time set" at bounding box center [49, 165] width 67 height 18
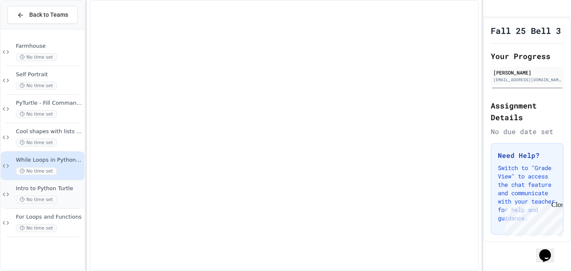
click at [68, 199] on div "No time set" at bounding box center [49, 199] width 67 height 8
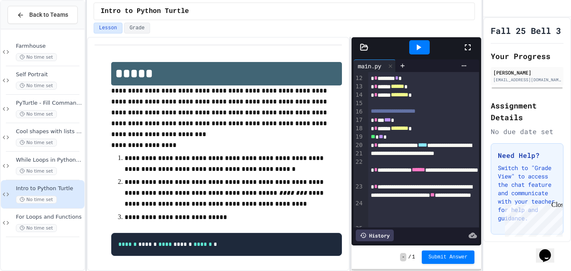
scroll to position [157, 0]
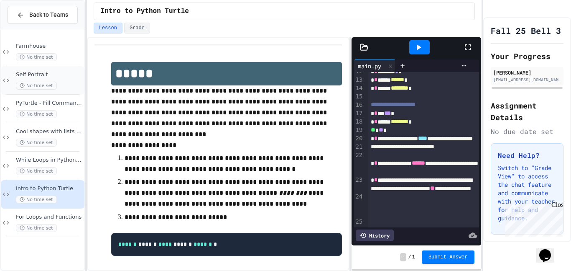
click at [70, 74] on span "Self Portrait" at bounding box center [49, 74] width 67 height 7
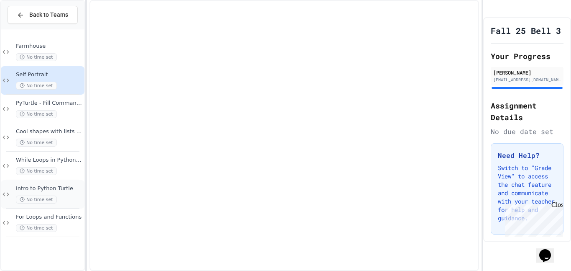
click at [64, 188] on span "Intro to Python Turtle" at bounding box center [49, 188] width 67 height 7
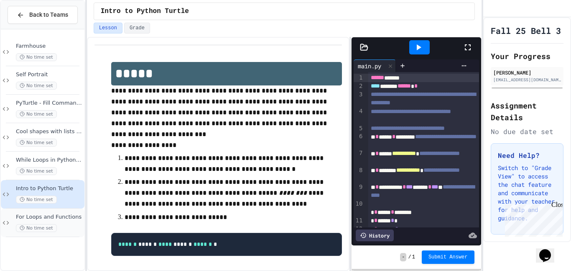
click at [77, 215] on span "For Loops and Functions" at bounding box center [49, 216] width 67 height 7
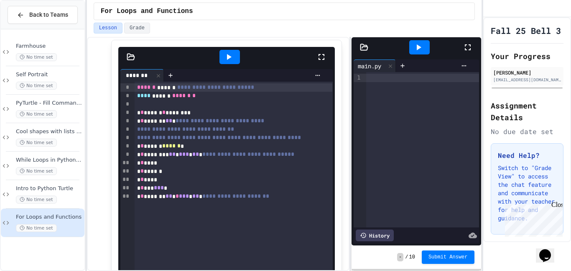
scroll to position [350, 0]
click at [61, 166] on div "While Loops in Python Turtle No time set" at bounding box center [49, 165] width 67 height 18
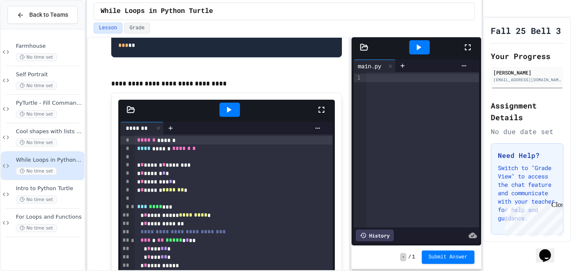
click at [274, 55] on pre "**********" at bounding box center [226, 41] width 231 height 33
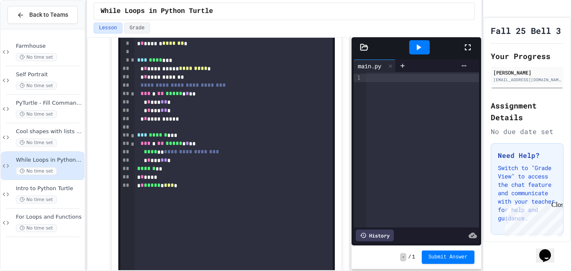
scroll to position [366, 0]
click at [66, 79] on div "Self Portrait No time set" at bounding box center [49, 80] width 67 height 18
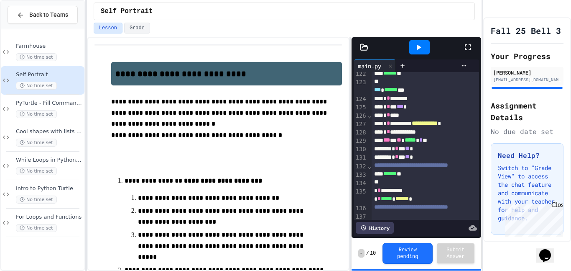
scroll to position [1171, 0]
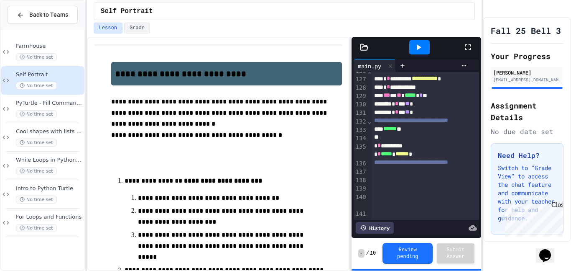
click at [432, 150] on div "**********" at bounding box center [426, 145] width 108 height 8
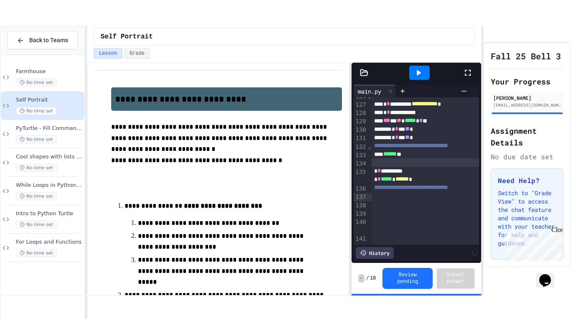
scroll to position [1163, 0]
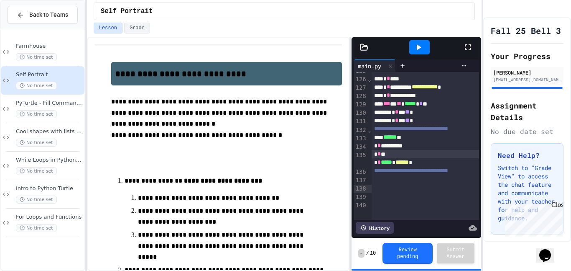
click at [427, 35] on div "Lesson Grade" at bounding box center [284, 30] width 395 height 14
click at [417, 46] on icon at bounding box center [419, 47] width 5 height 6
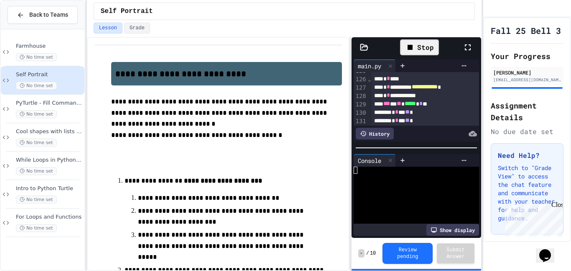
click at [468, 49] on icon at bounding box center [468, 47] width 10 height 10
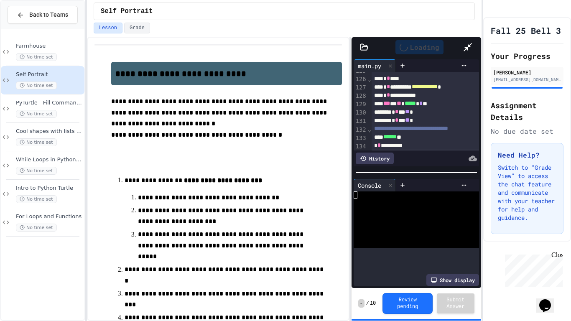
scroll to position [1138, 0]
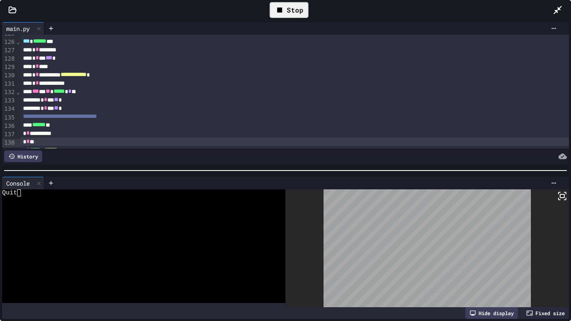
click at [559, 199] on icon at bounding box center [562, 196] width 10 height 10
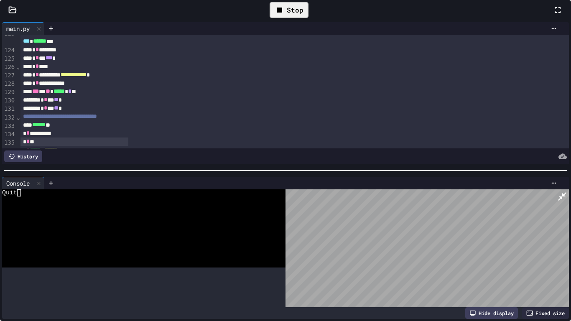
scroll to position [1163, 0]
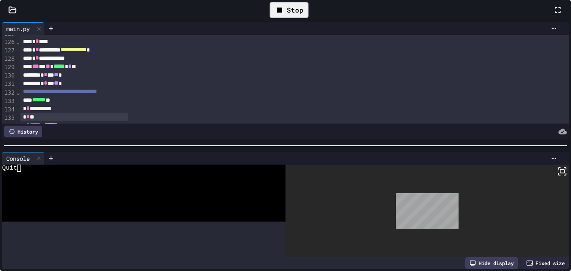
click at [553, 15] on icon at bounding box center [558, 10] width 10 height 10
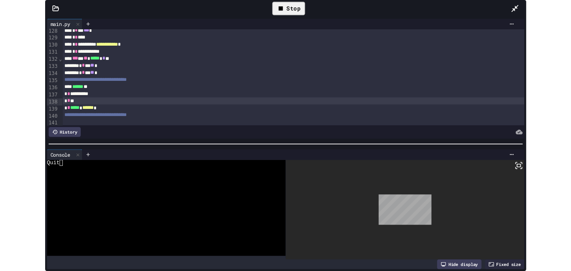
scroll to position [1163, 0]
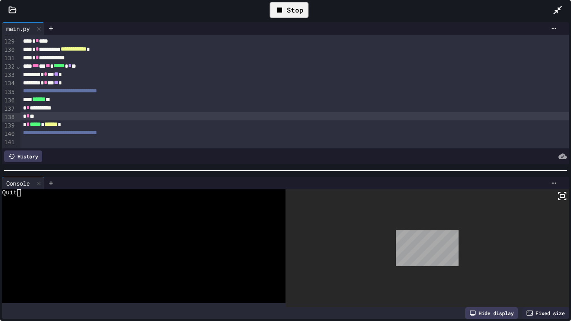
click at [554, 11] on icon at bounding box center [558, 10] width 10 height 10
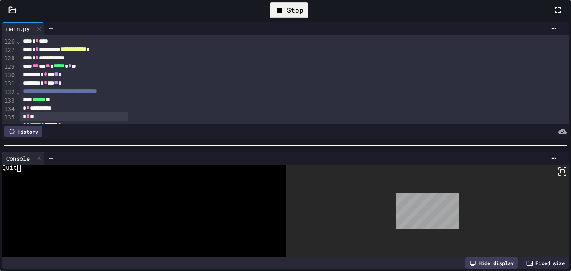
scroll to position [1188, 0]
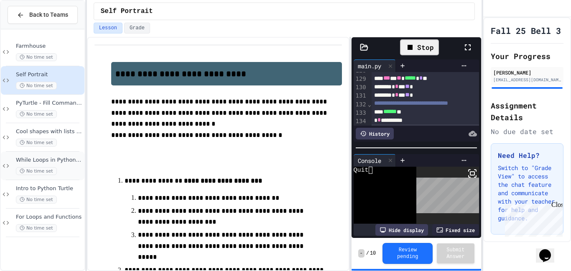
click at [78, 167] on div "No time set" at bounding box center [49, 171] width 67 height 8
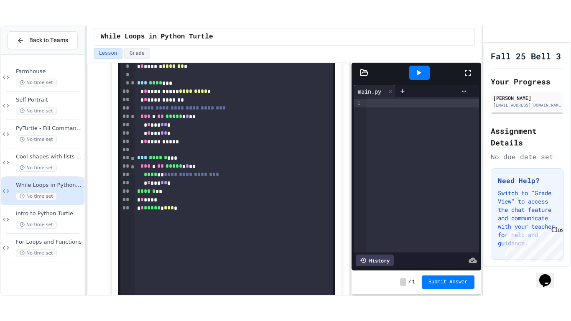
scroll to position [367, 0]
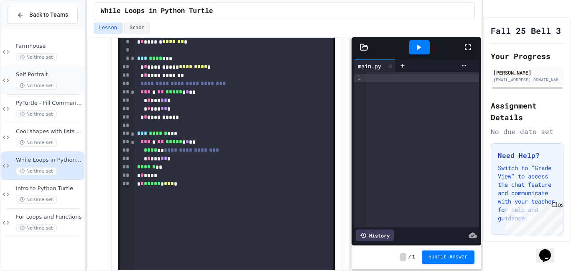
click at [61, 82] on div "No time set" at bounding box center [49, 86] width 67 height 8
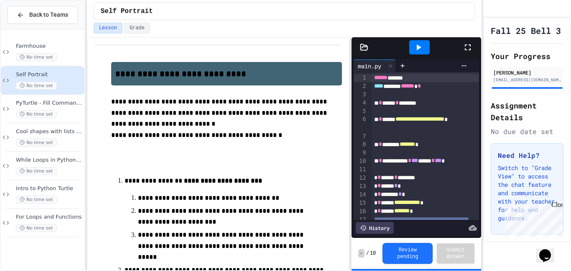
click at [473, 42] on icon at bounding box center [468, 47] width 10 height 10
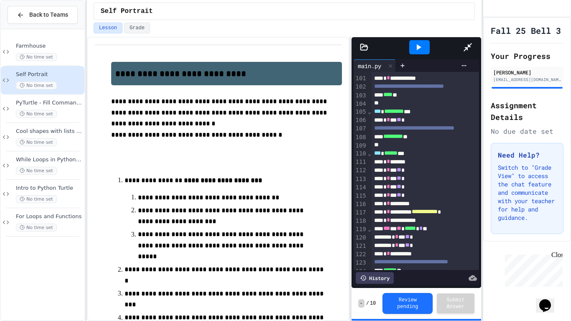
scroll to position [916, 0]
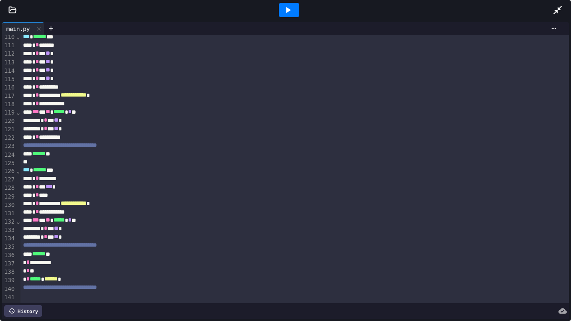
click at [142, 238] on div "* * *** ** *" at bounding box center [294, 237] width 549 height 8
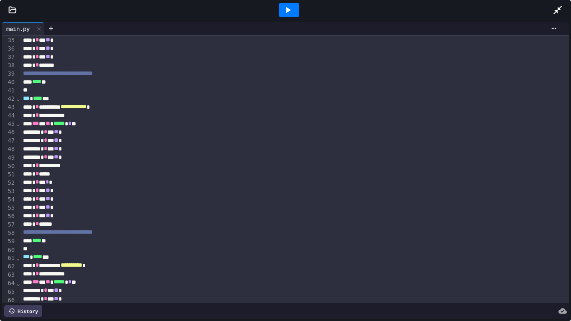
scroll to position [276, 0]
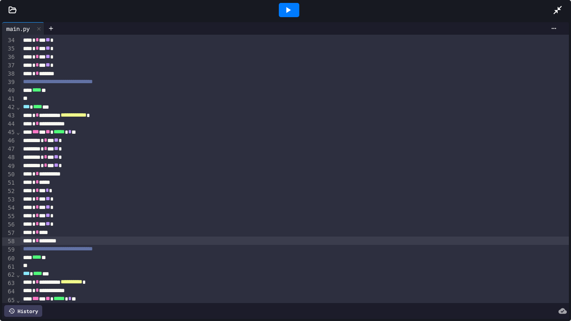
click at [294, 7] on div at bounding box center [289, 10] width 20 height 14
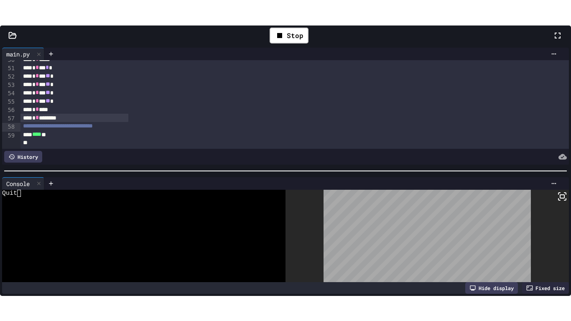
scroll to position [433, 0]
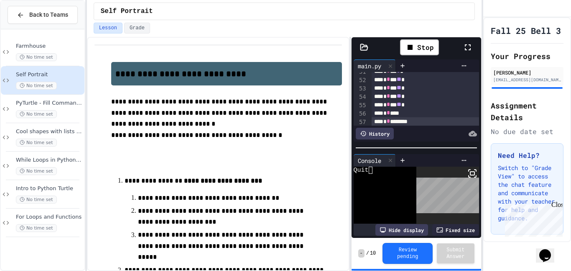
click at [463, 41] on div at bounding box center [472, 47] width 18 height 24
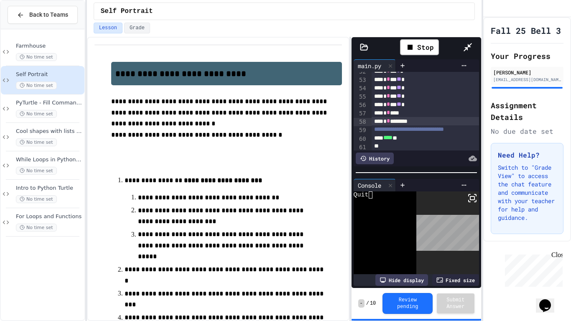
scroll to position [424, 0]
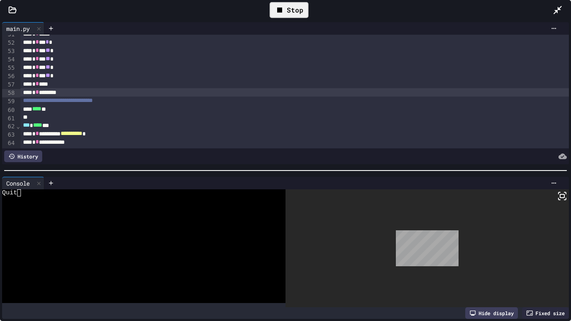
click at [287, 8] on div "Stop" at bounding box center [289, 10] width 39 height 16
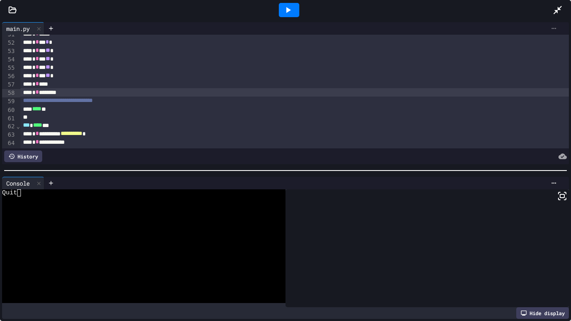
click at [557, 26] on icon at bounding box center [554, 28] width 7 height 7
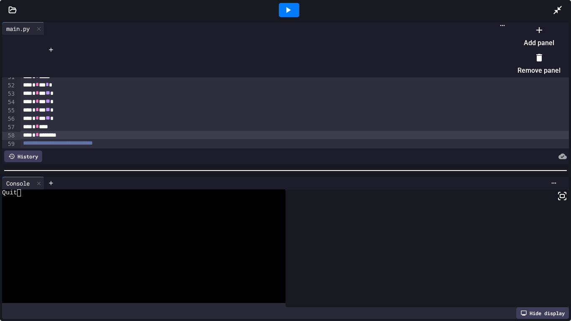
click at [554, 23] on div at bounding box center [534, 23] width 51 height 0
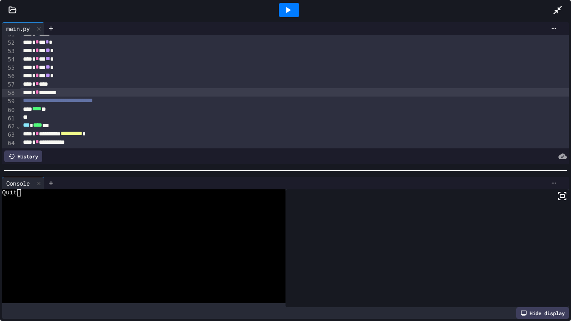
click at [554, 184] on icon at bounding box center [554, 183] width 7 height 7
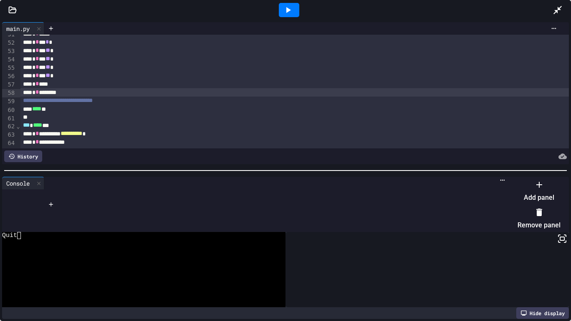
click at [548, 208] on li "Remove panel" at bounding box center [539, 218] width 43 height 27
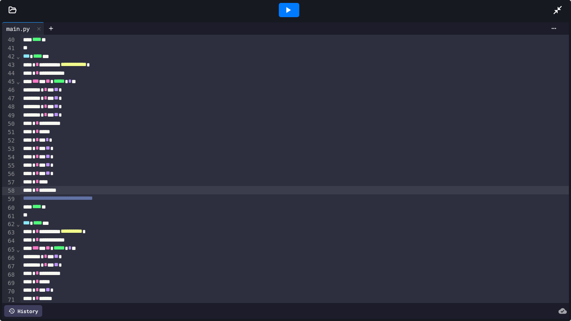
scroll to position [324, 0]
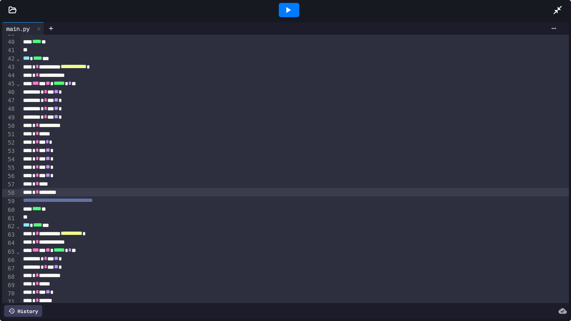
click at [73, 188] on div "* * ****" at bounding box center [294, 184] width 549 height 8
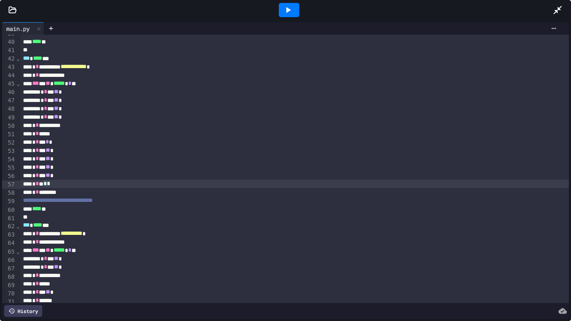
click at [74, 194] on div "* * ********" at bounding box center [294, 192] width 549 height 8
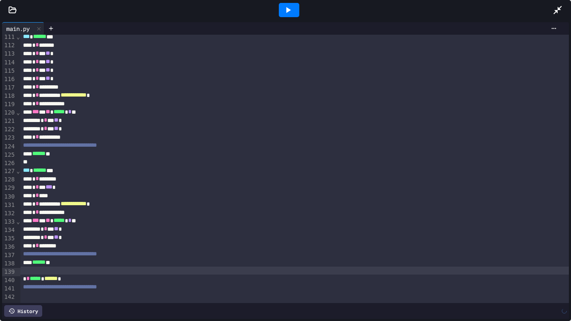
scroll to position [916, 0]
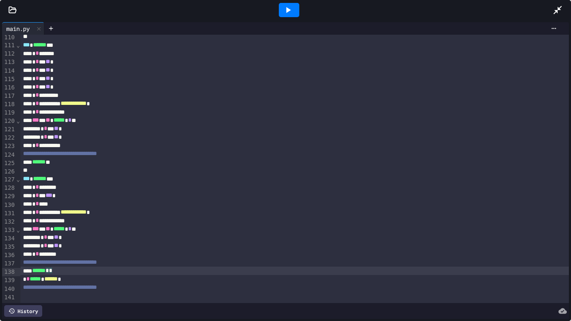
click at [290, 15] on div at bounding box center [289, 10] width 20 height 14
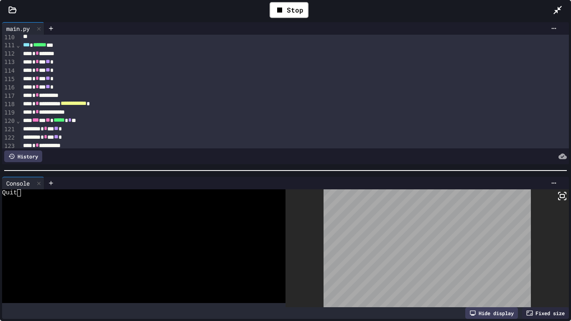
click at [559, 198] on icon at bounding box center [560, 199] width 2 height 2
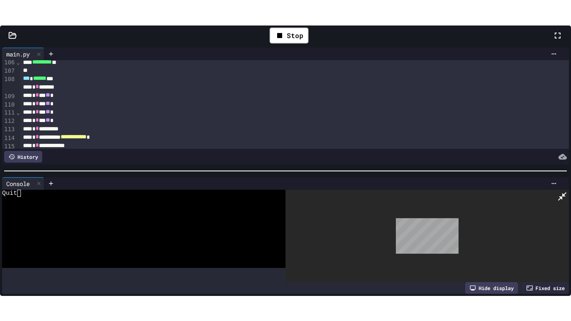
scroll to position [958, 0]
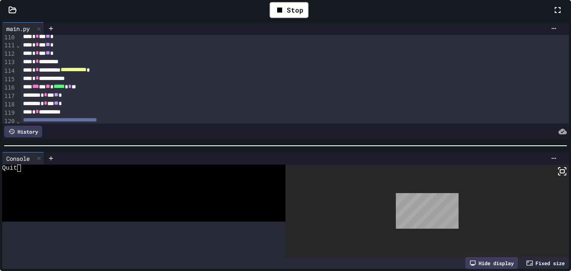
click at [553, 22] on div at bounding box center [562, 10] width 18 height 24
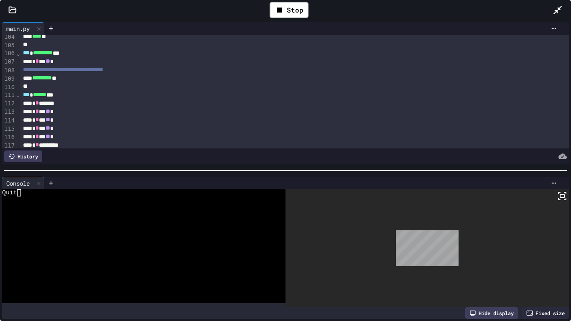
scroll to position [865, 0]
click at [552, 185] on icon at bounding box center [554, 183] width 7 height 7
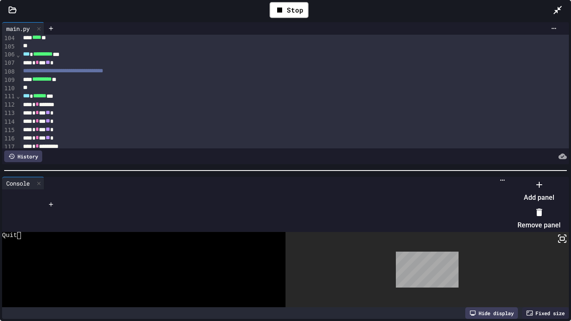
click at [545, 217] on li "Remove panel" at bounding box center [539, 218] width 43 height 27
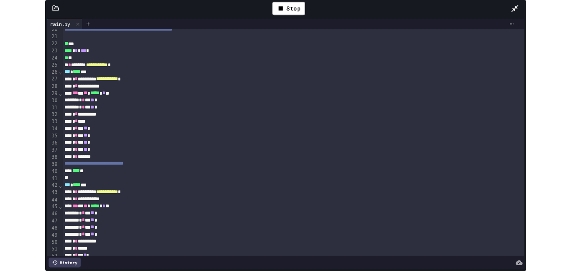
scroll to position [165, 0]
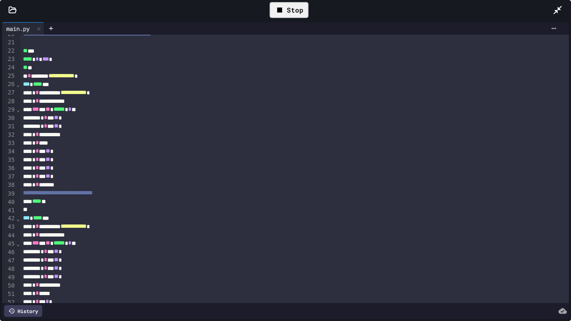
click at [303, 12] on div "Stop" at bounding box center [289, 10] width 39 height 16
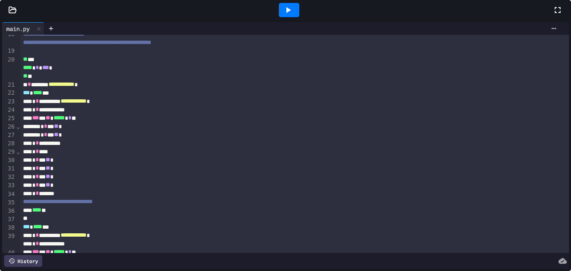
scroll to position [207, 0]
